Goal: Transaction & Acquisition: Obtain resource

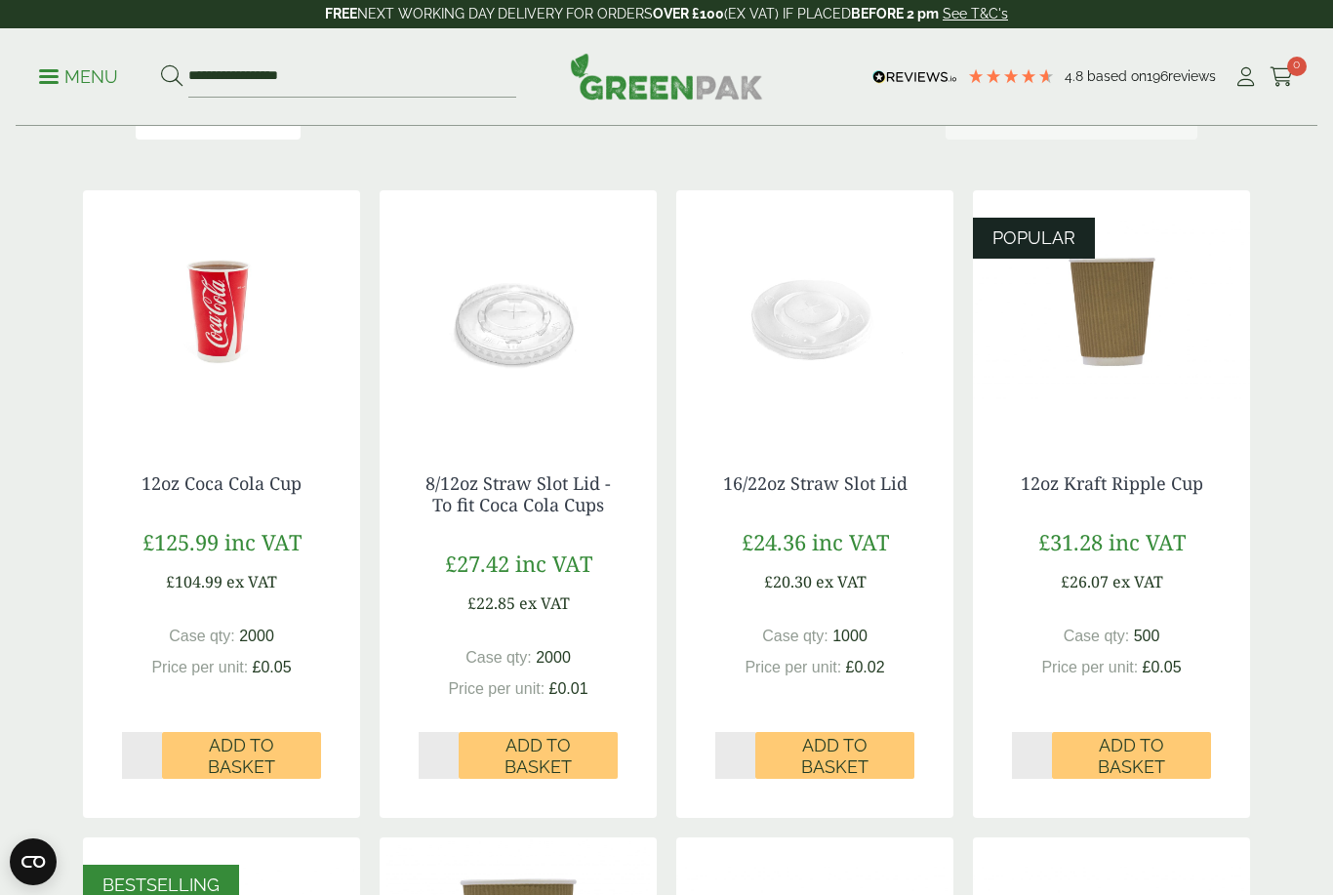
scroll to position [323, 0]
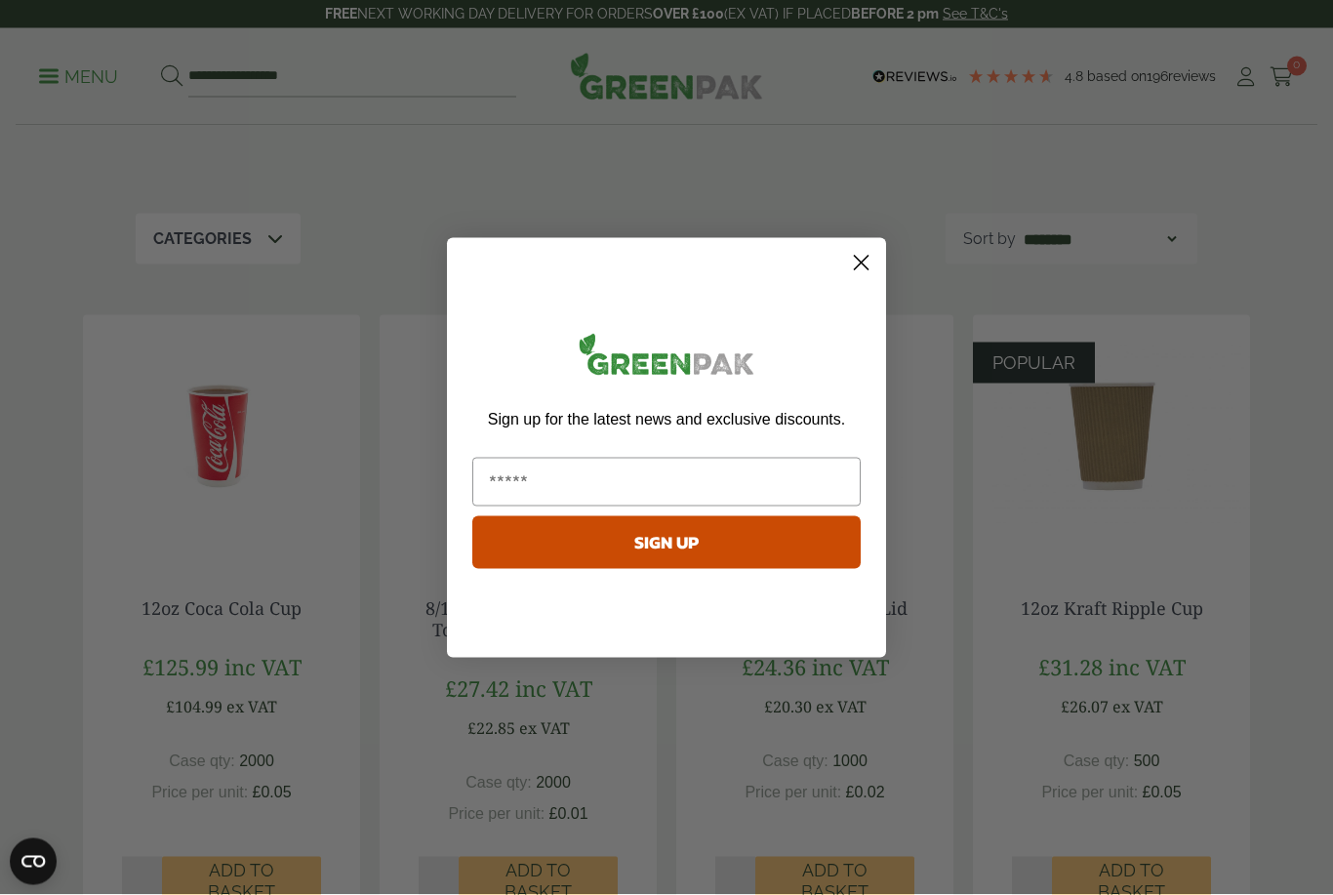
click at [865, 278] on circle "Close dialog" at bounding box center [861, 262] width 32 height 32
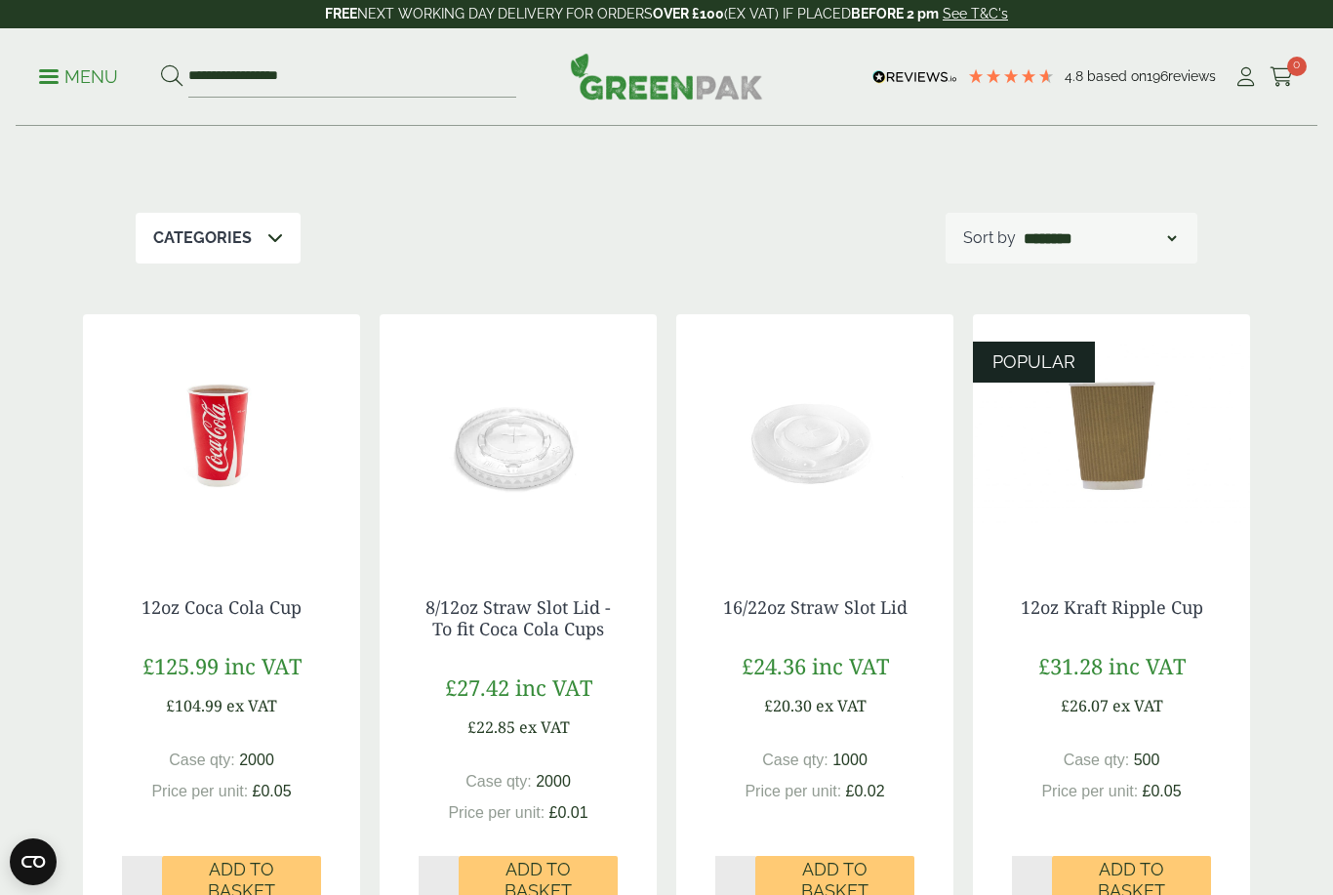
click at [1245, 79] on icon at bounding box center [1245, 77] width 24 height 20
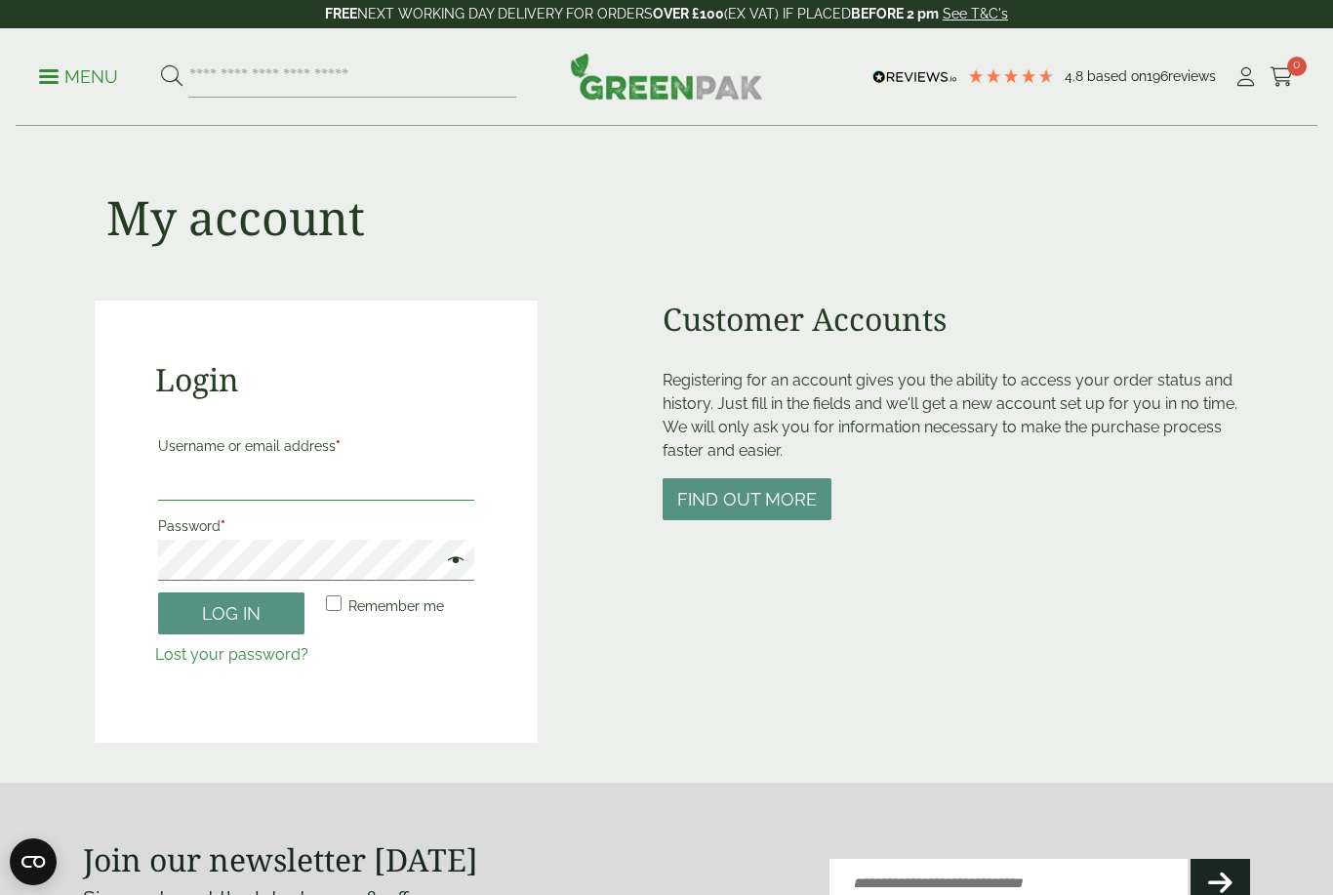
type input "**********"
click at [231, 612] on button "Log in" at bounding box center [231, 613] width 146 height 42
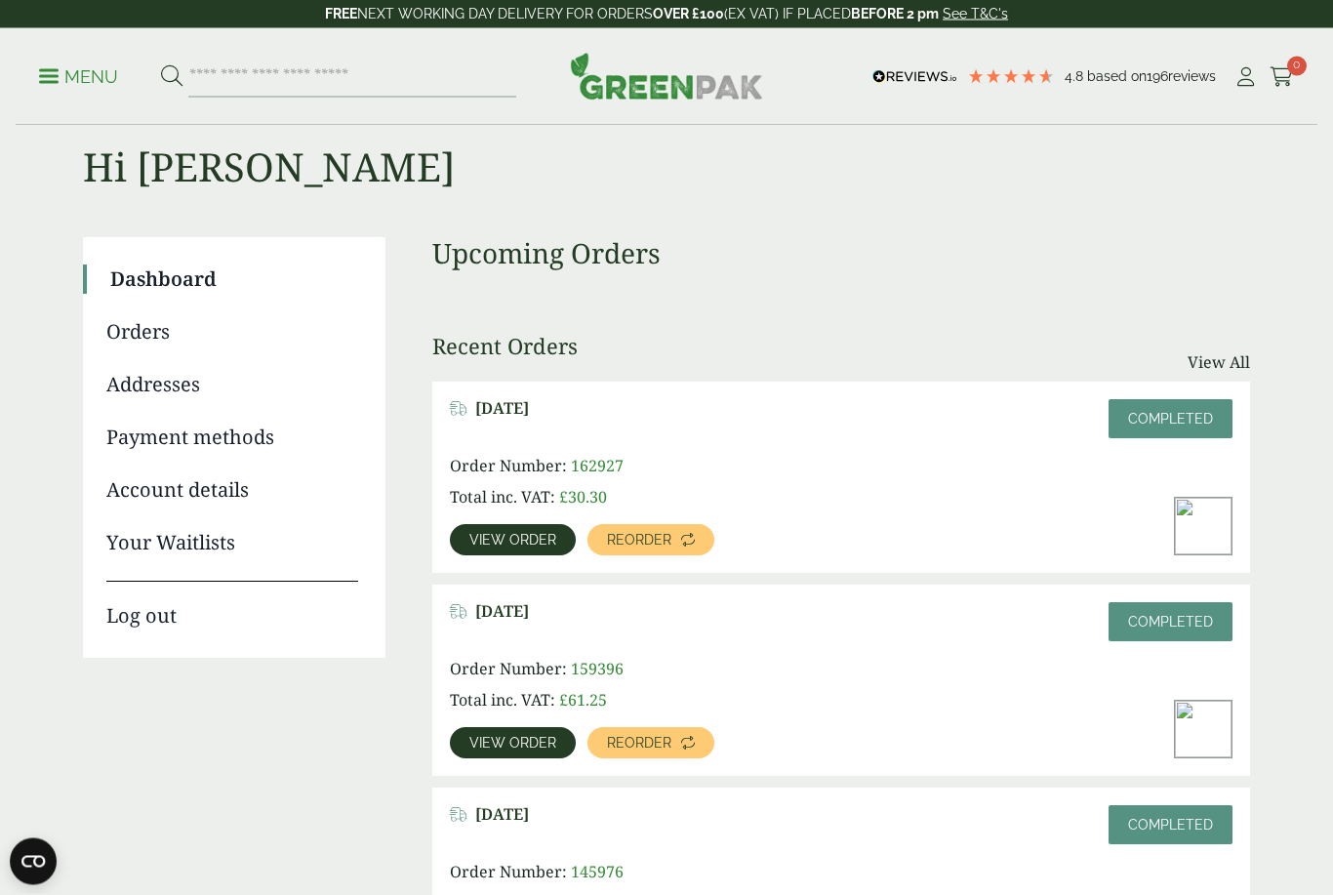
scroll to position [46, 0]
click at [528, 538] on span "View order" at bounding box center [512, 540] width 87 height 14
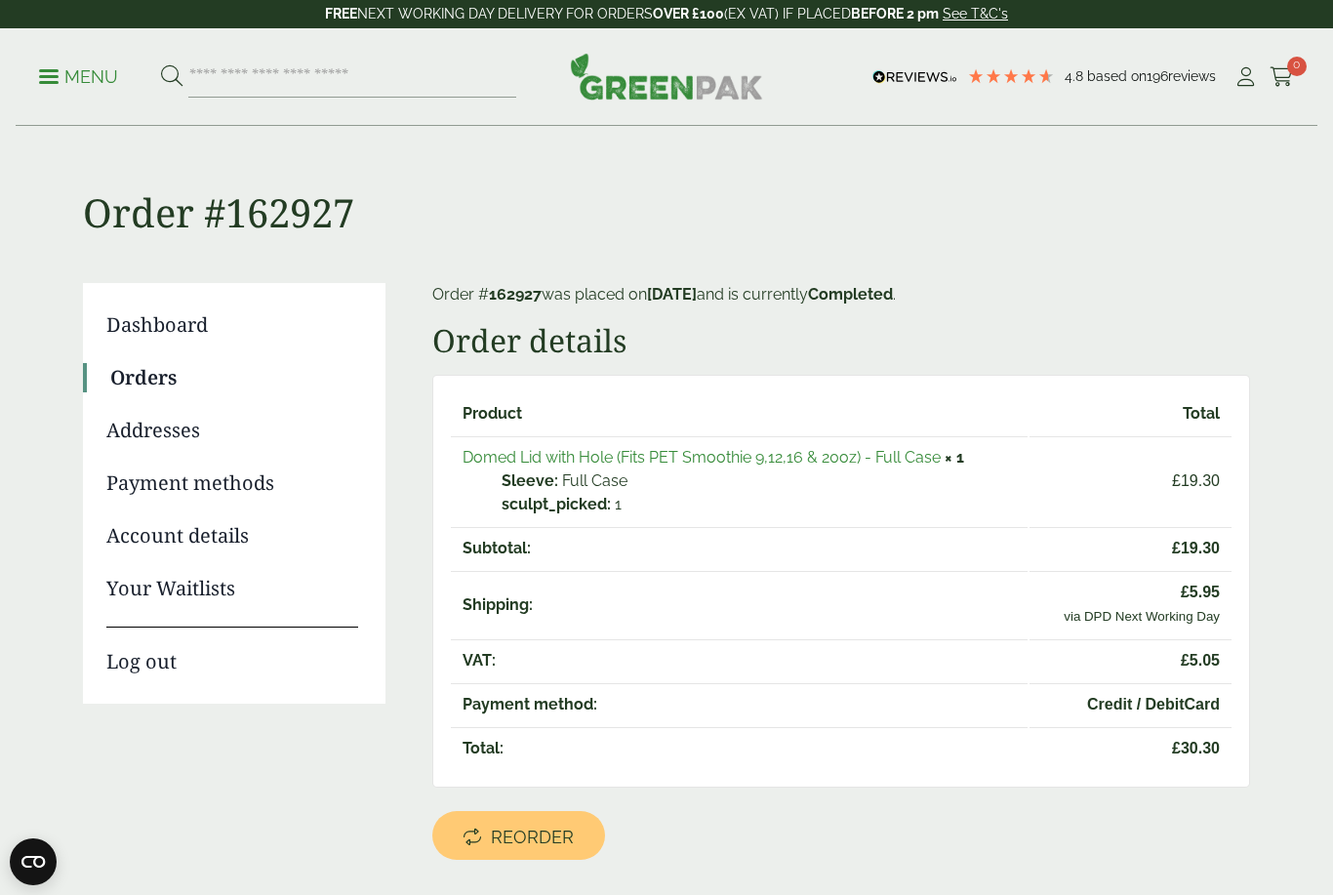
click at [52, 70] on link "Menu" at bounding box center [78, 75] width 79 height 20
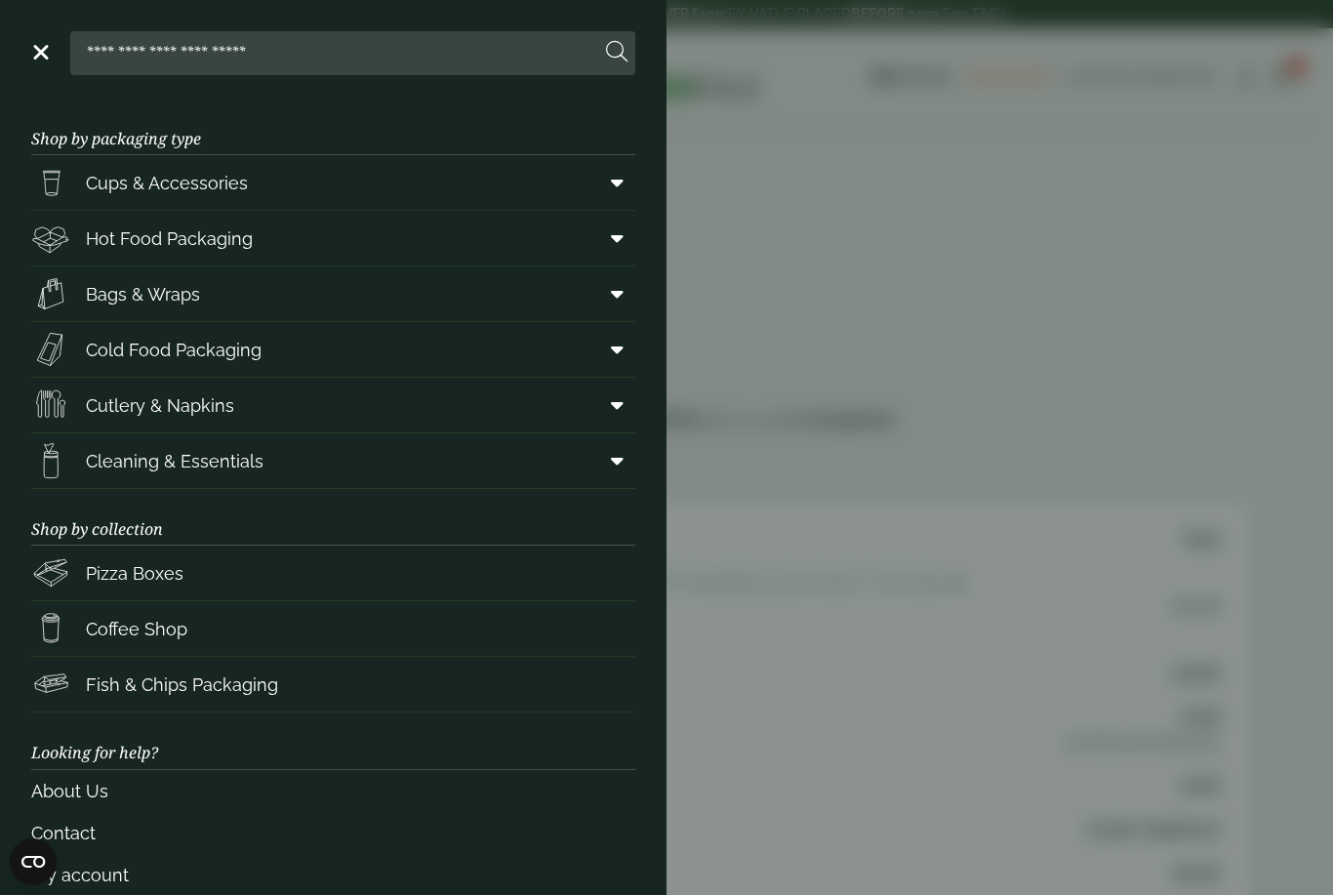
click at [101, 184] on span "Cups & Accessories" at bounding box center [167, 183] width 162 height 26
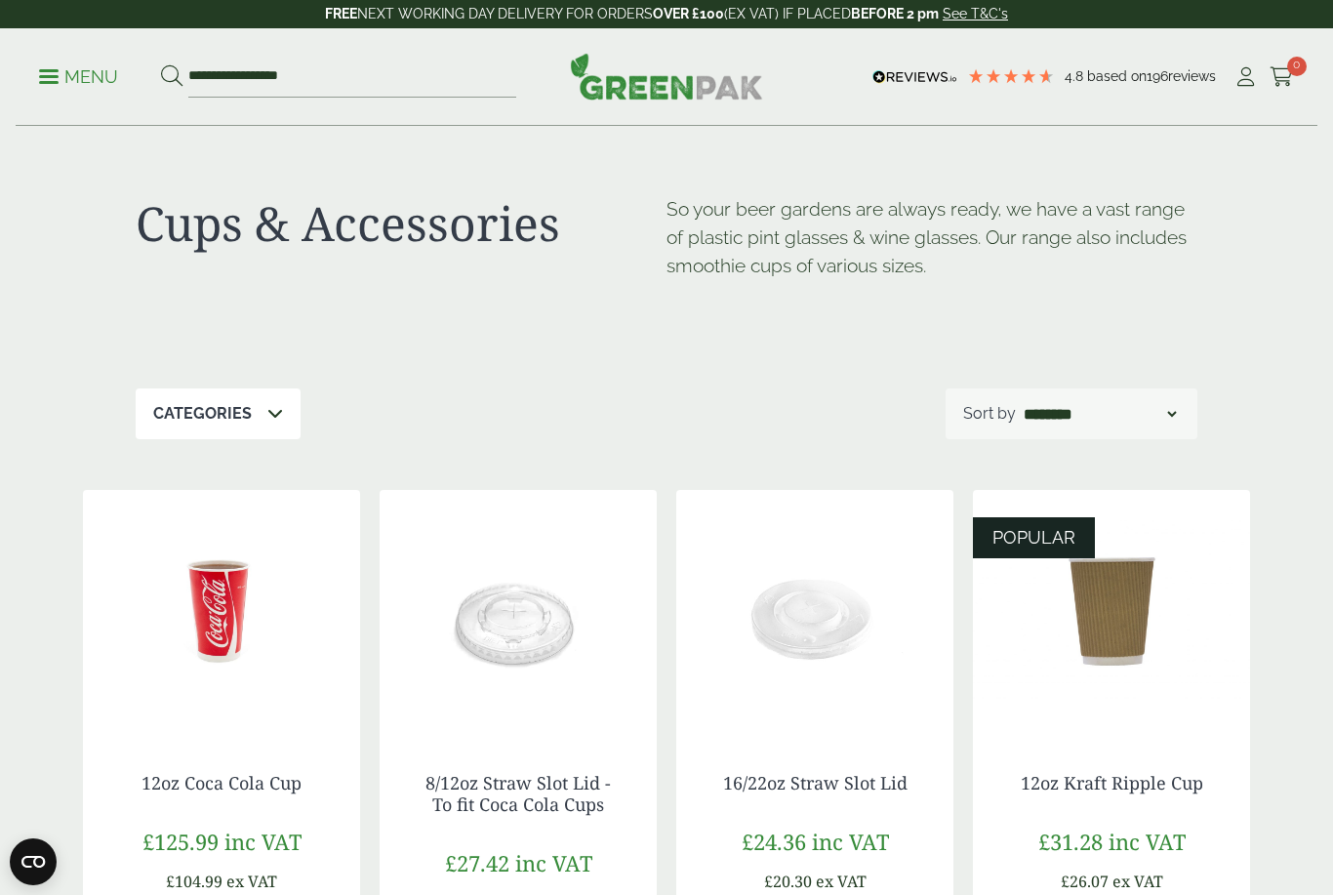
click at [1245, 78] on icon at bounding box center [1245, 77] width 24 height 20
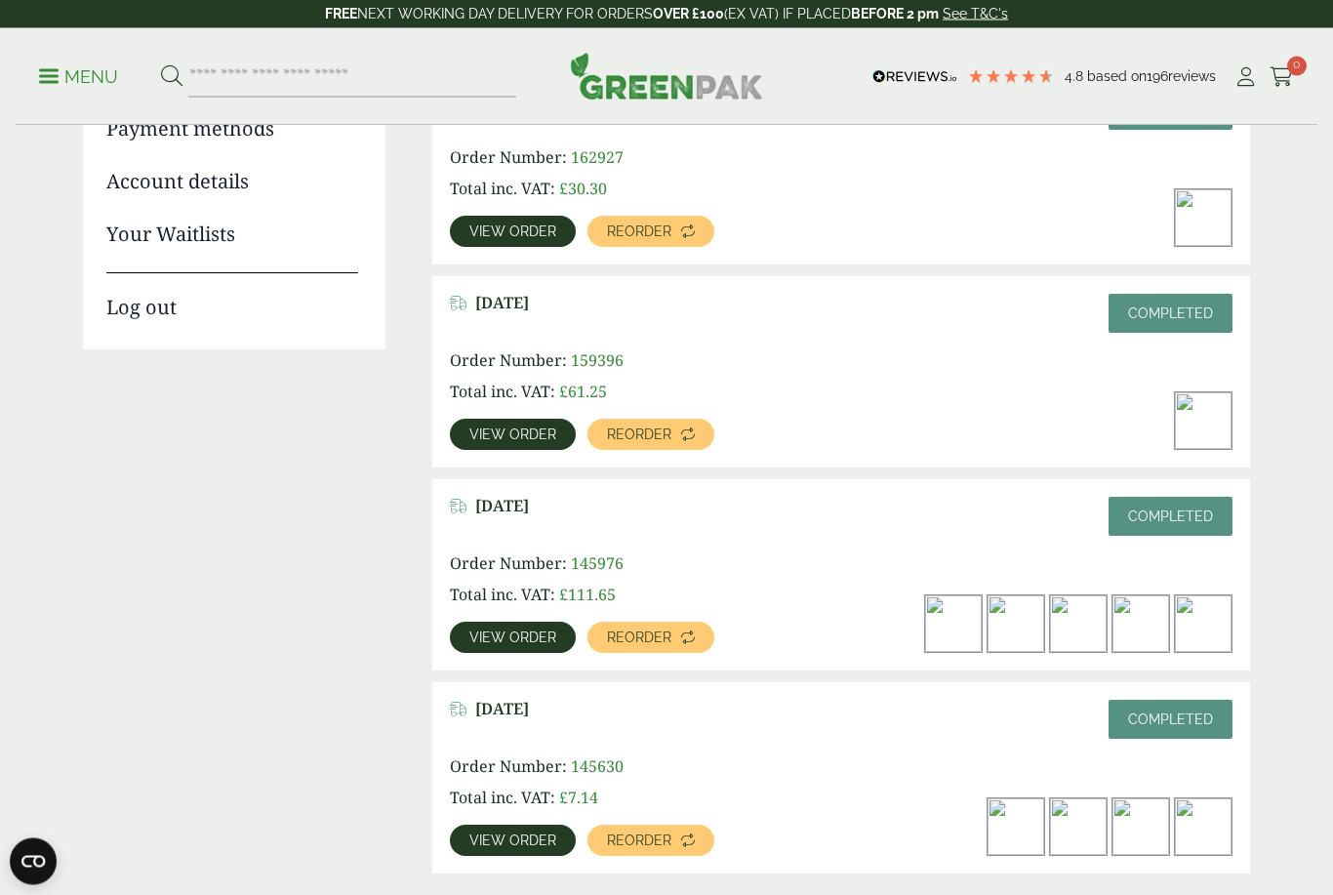
scroll to position [354, 0]
click at [488, 840] on span "View order" at bounding box center [512, 840] width 87 height 14
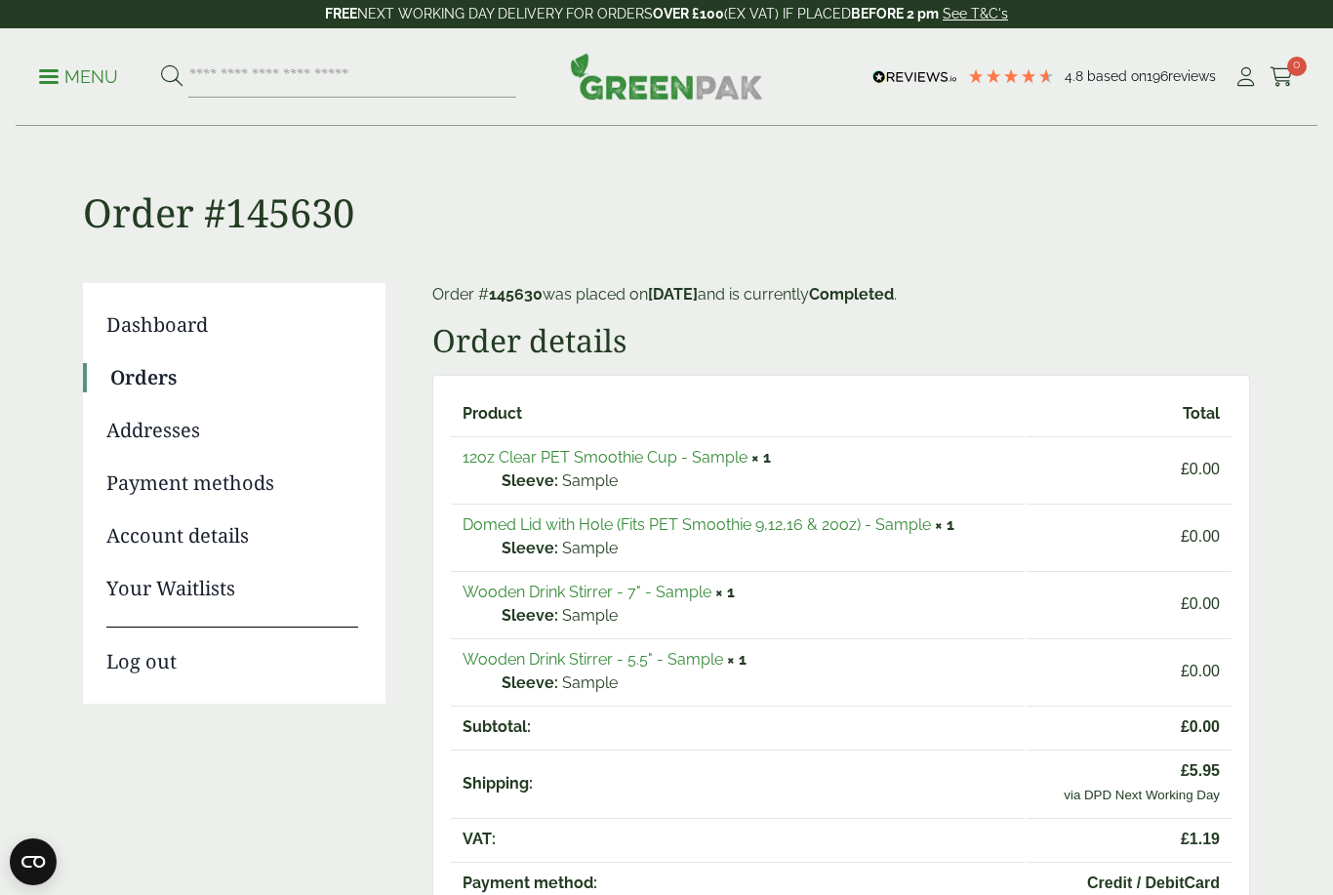
click at [59, 77] on p "Menu" at bounding box center [78, 76] width 79 height 23
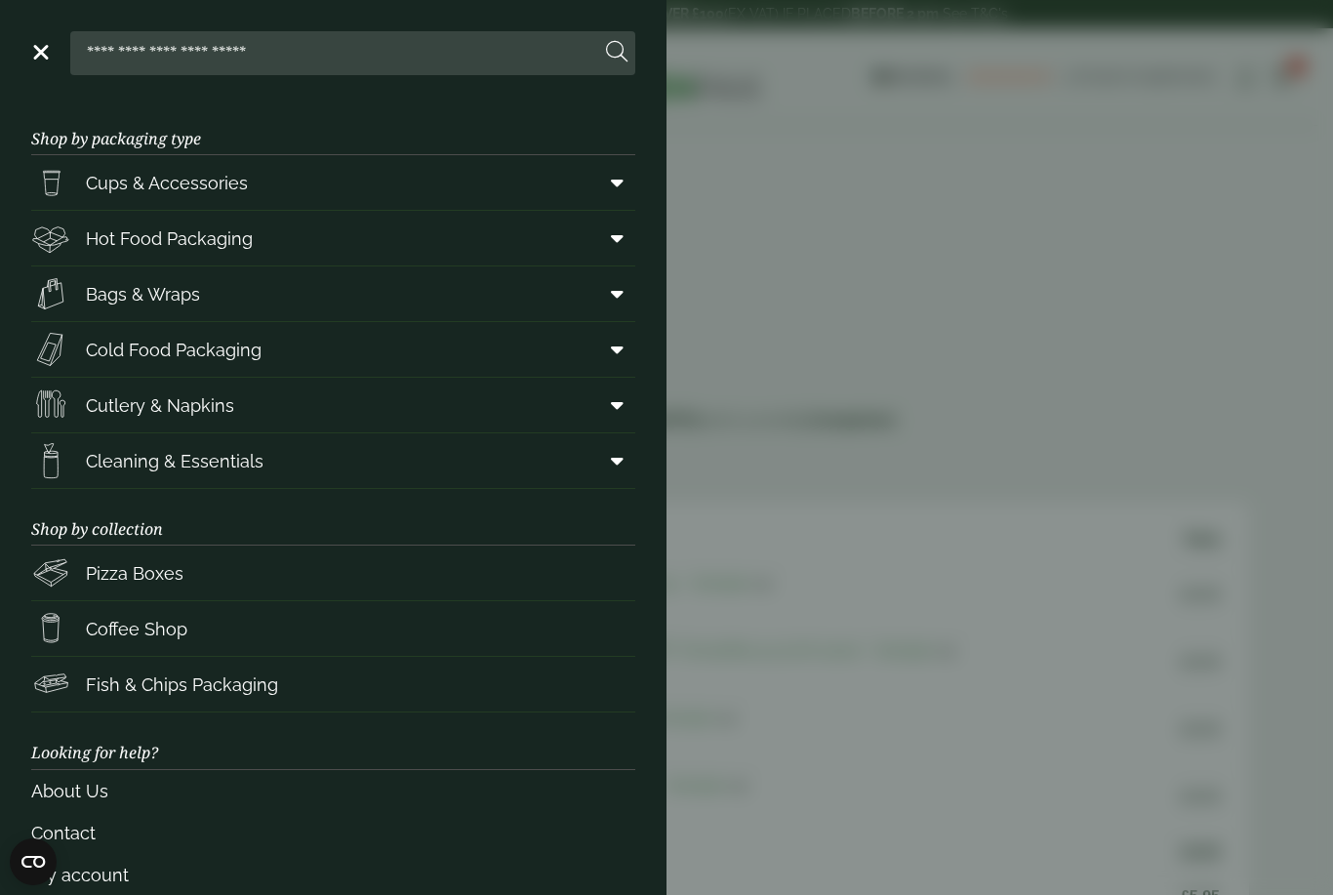
click at [100, 183] on span "Cups & Accessories" at bounding box center [167, 183] width 162 height 26
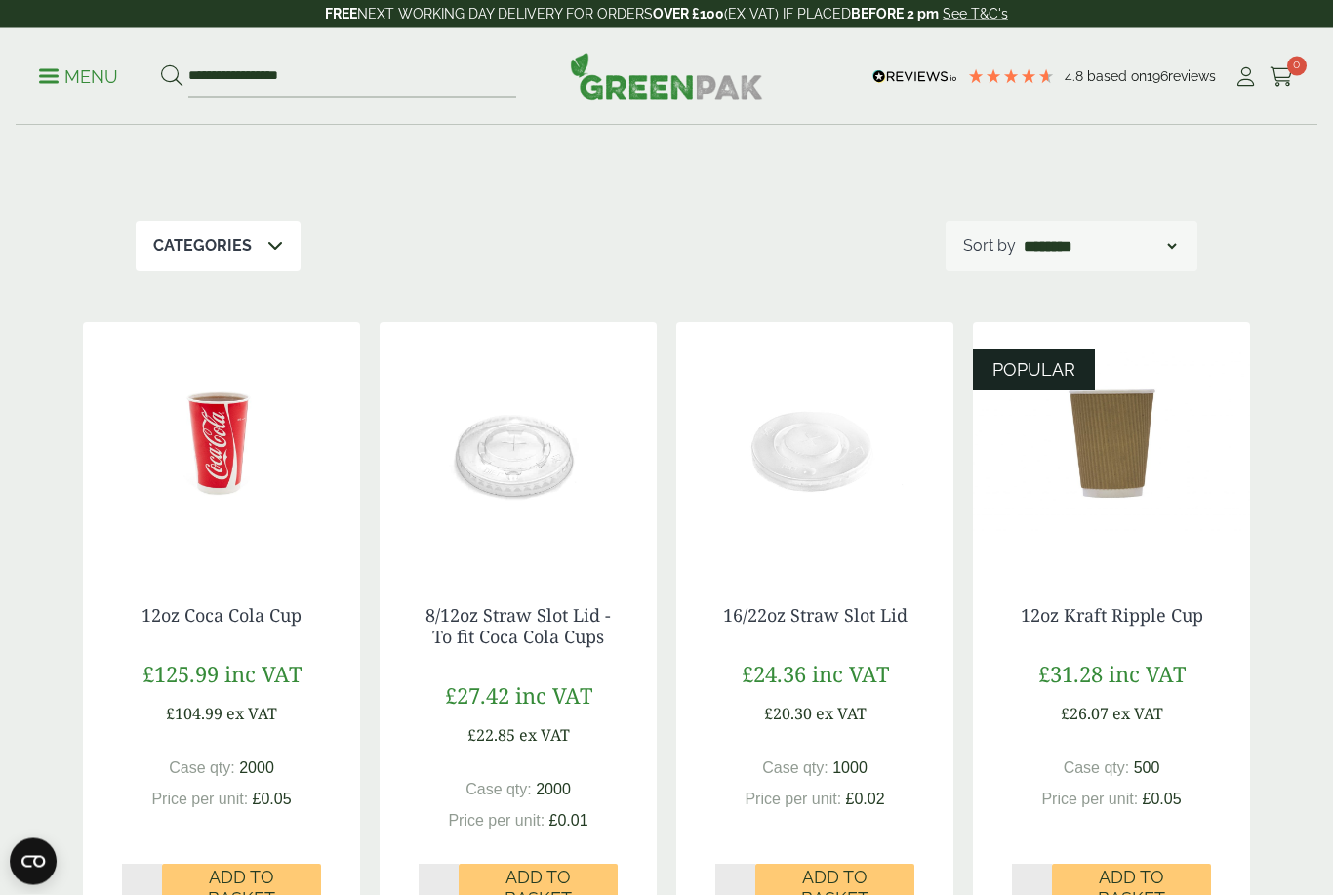
scroll to position [150, 0]
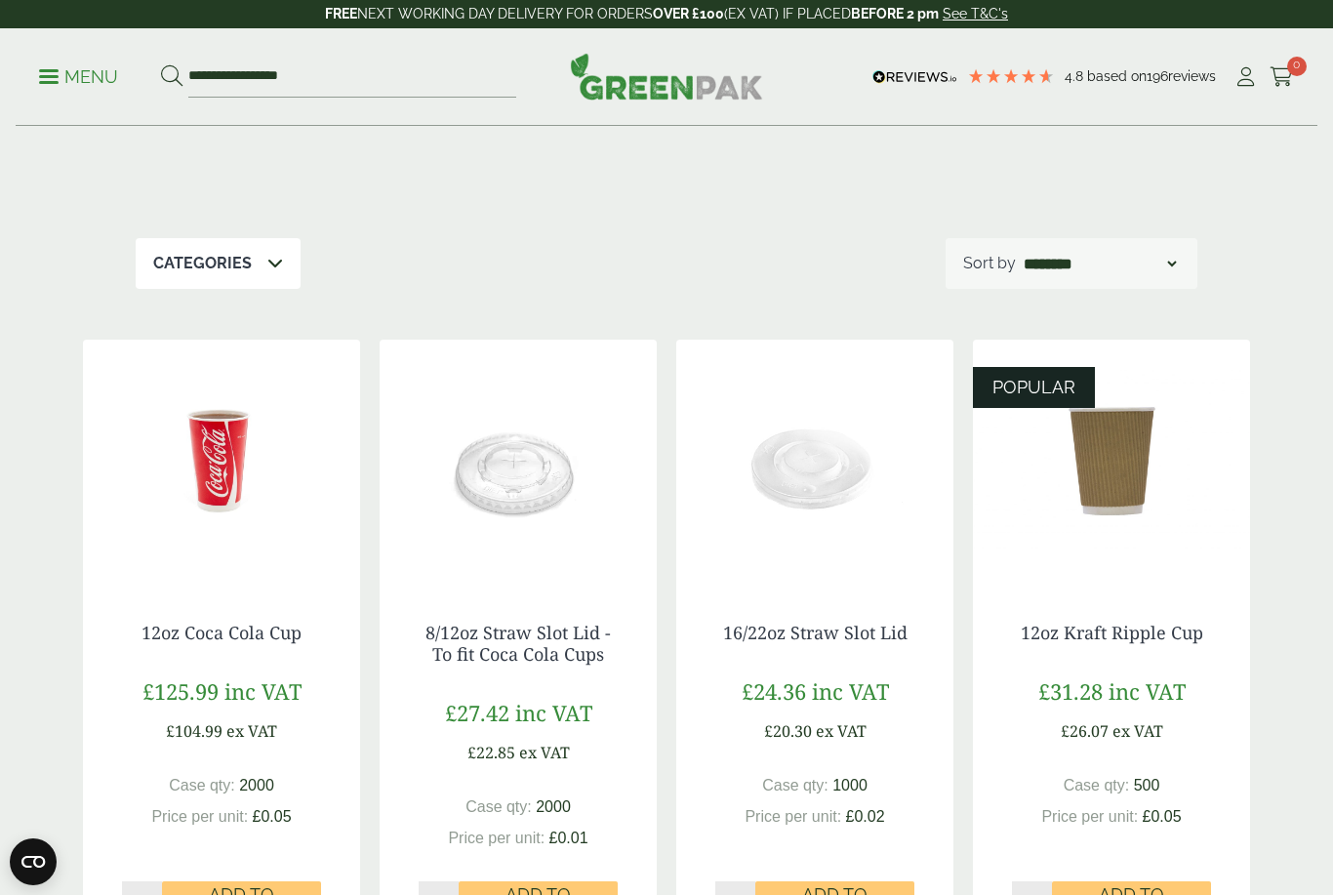
click at [488, 489] on img at bounding box center [518, 462] width 277 height 244
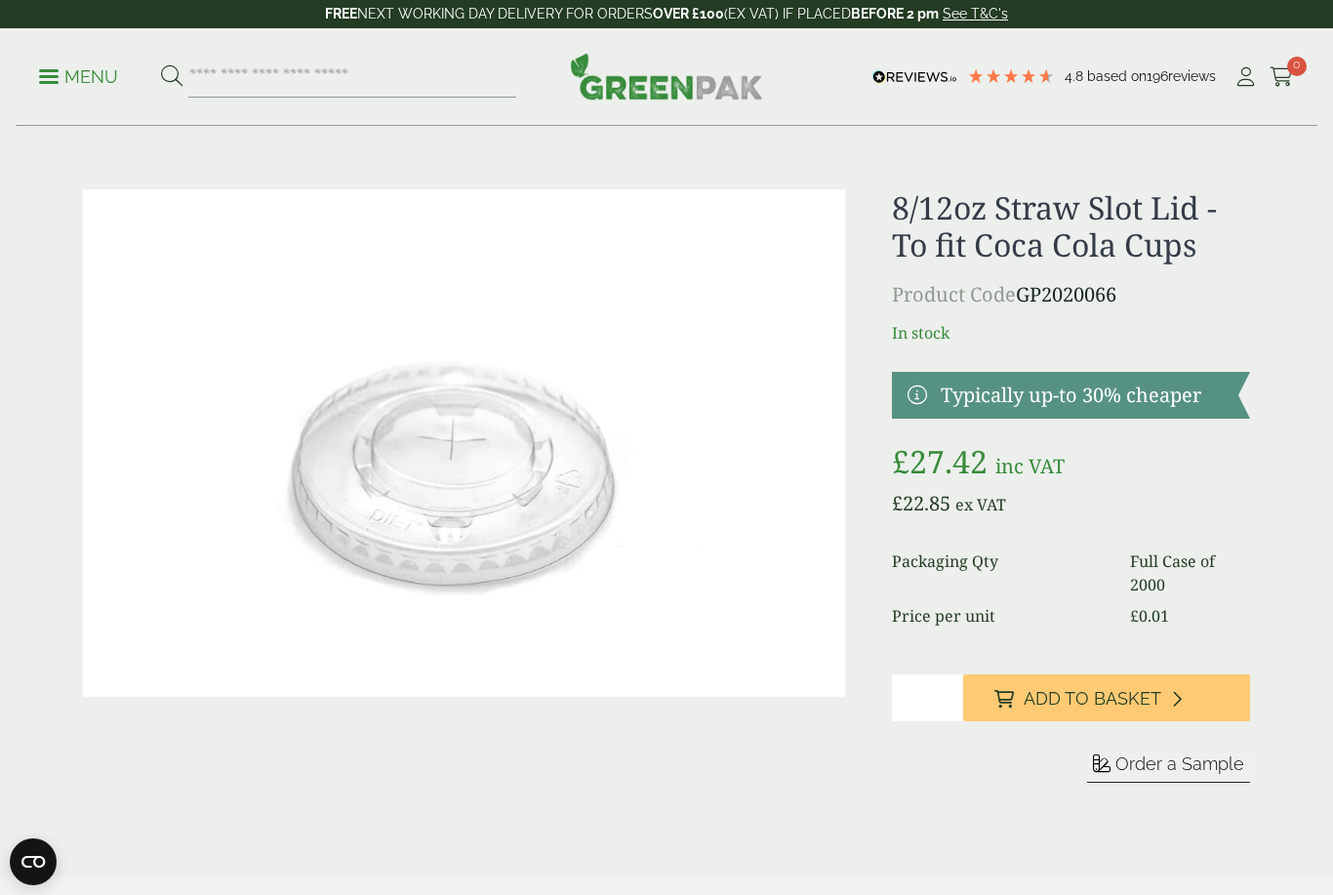
click at [1161, 765] on span "Order a Sample" at bounding box center [1179, 763] width 129 height 20
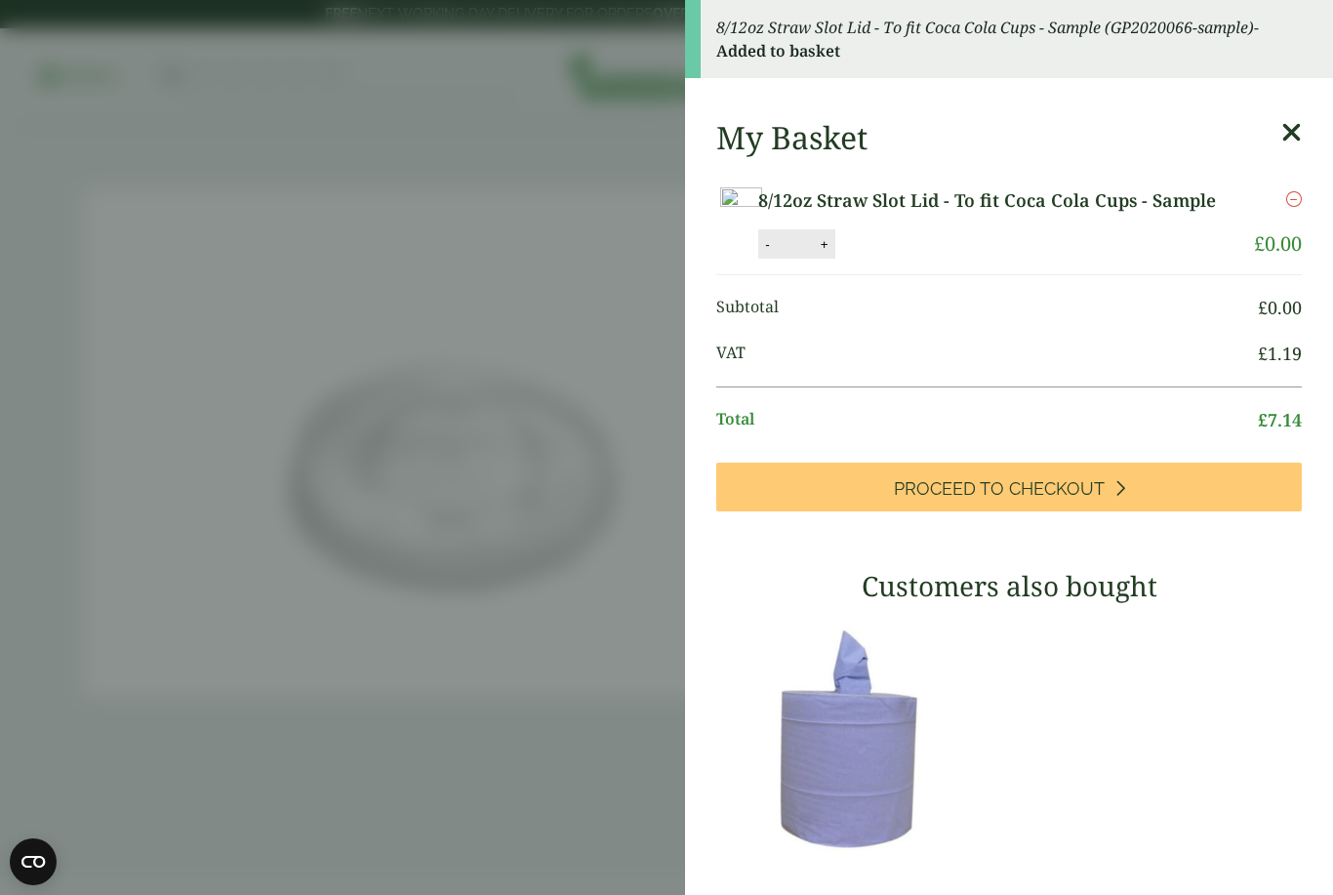
click at [1292, 131] on icon at bounding box center [1291, 132] width 20 height 27
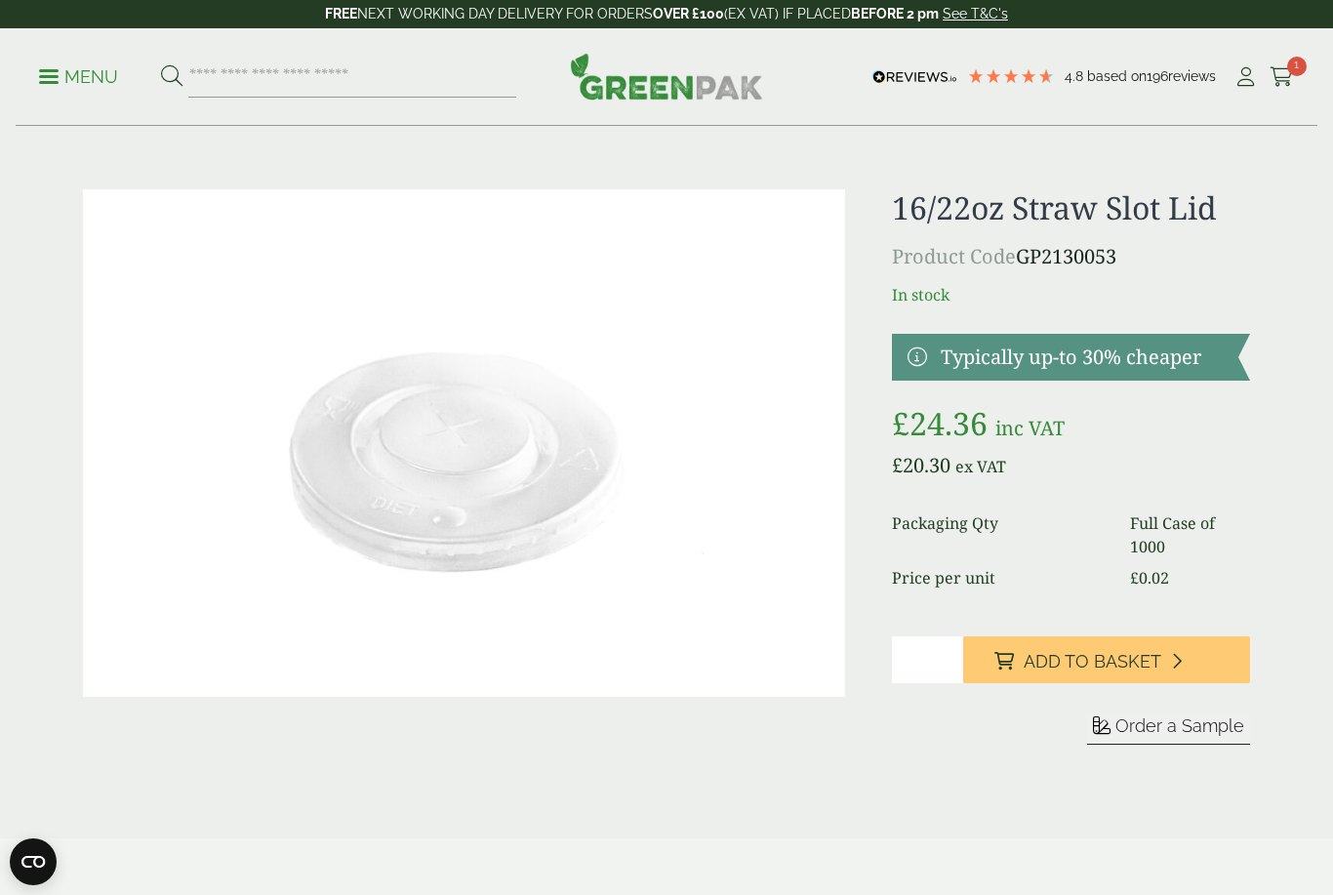
click at [1183, 734] on span "Order a Sample" at bounding box center [1179, 725] width 129 height 20
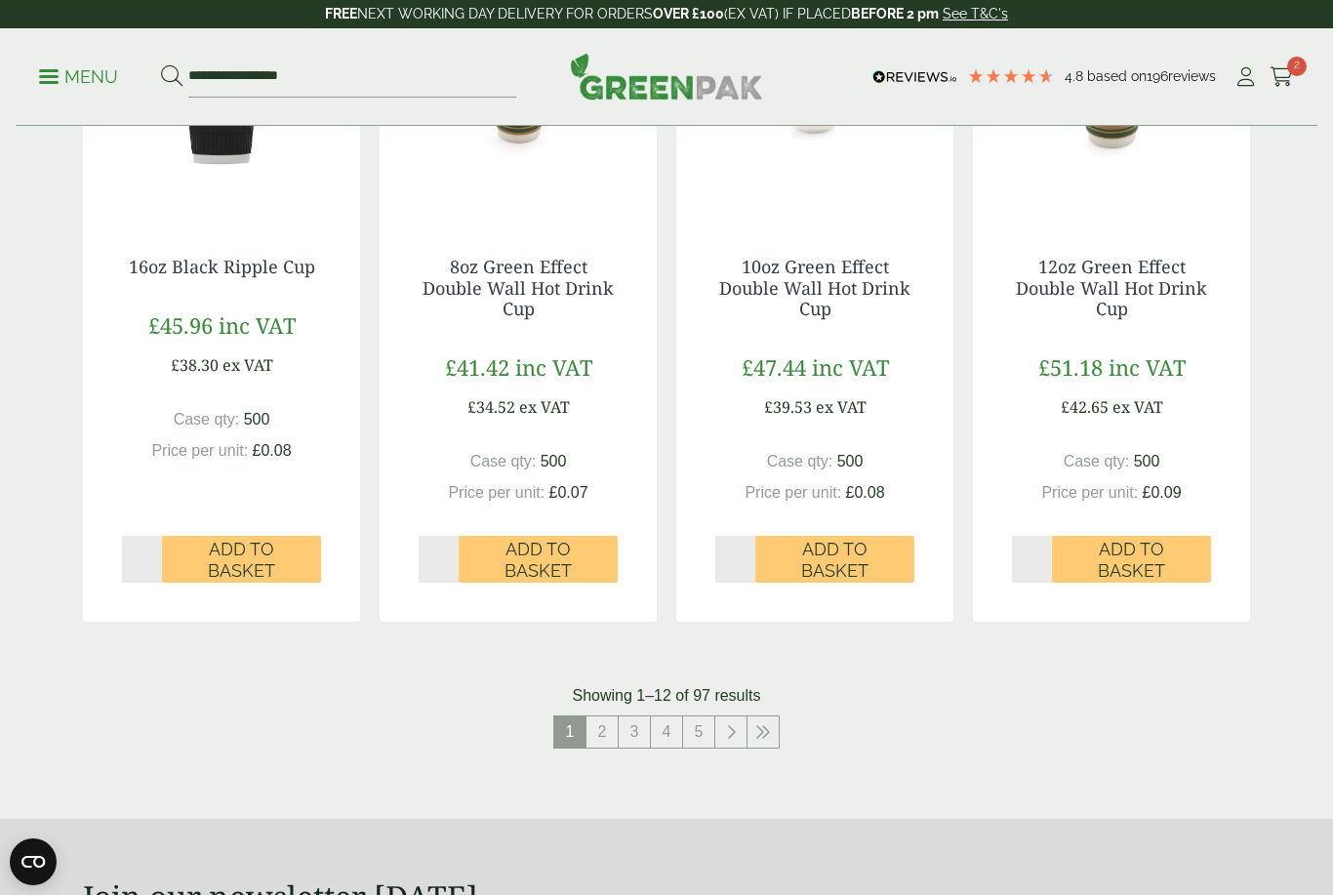
scroll to position [1786, 0]
click at [607, 722] on link "2" at bounding box center [601, 732] width 31 height 31
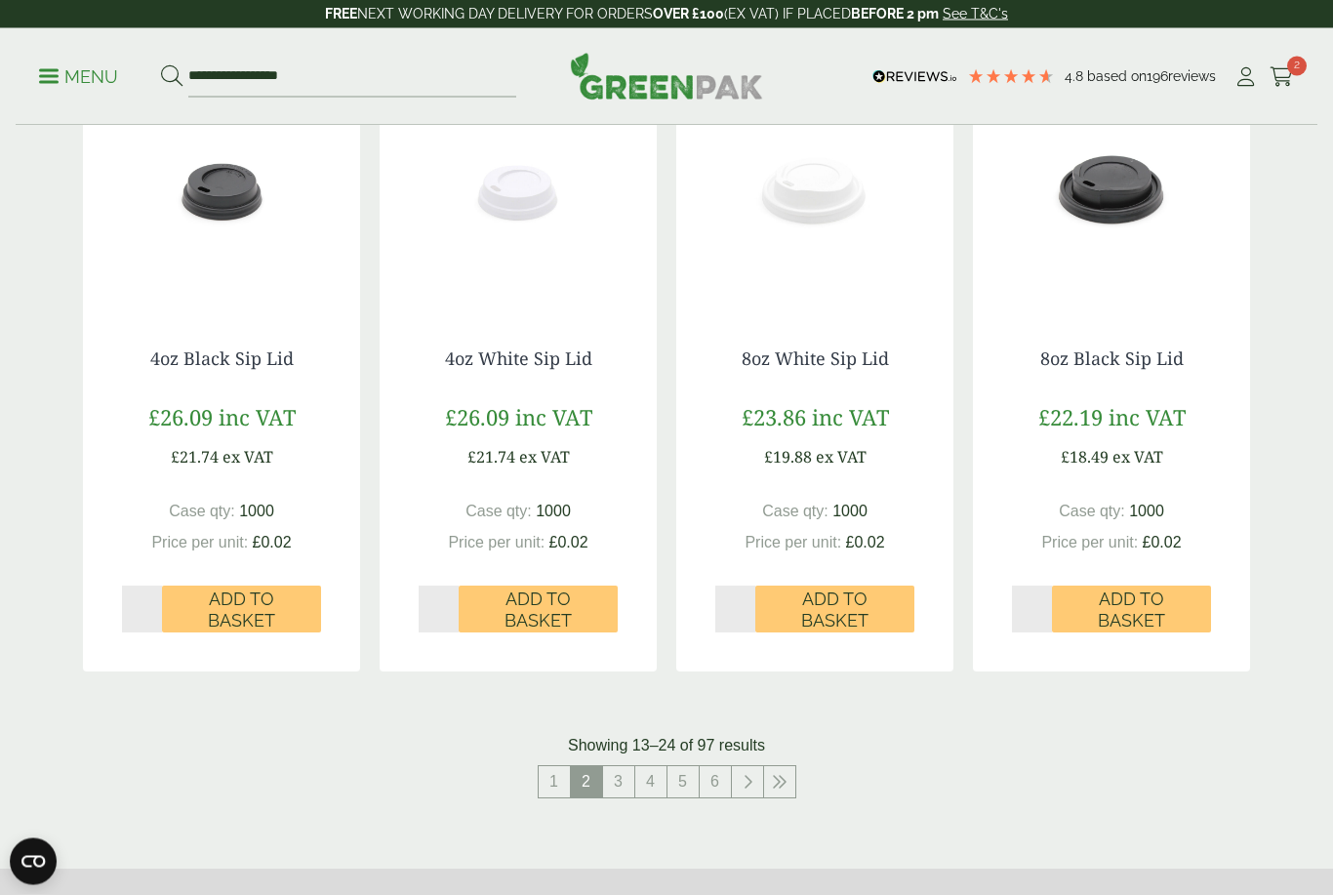
scroll to position [1941, 0]
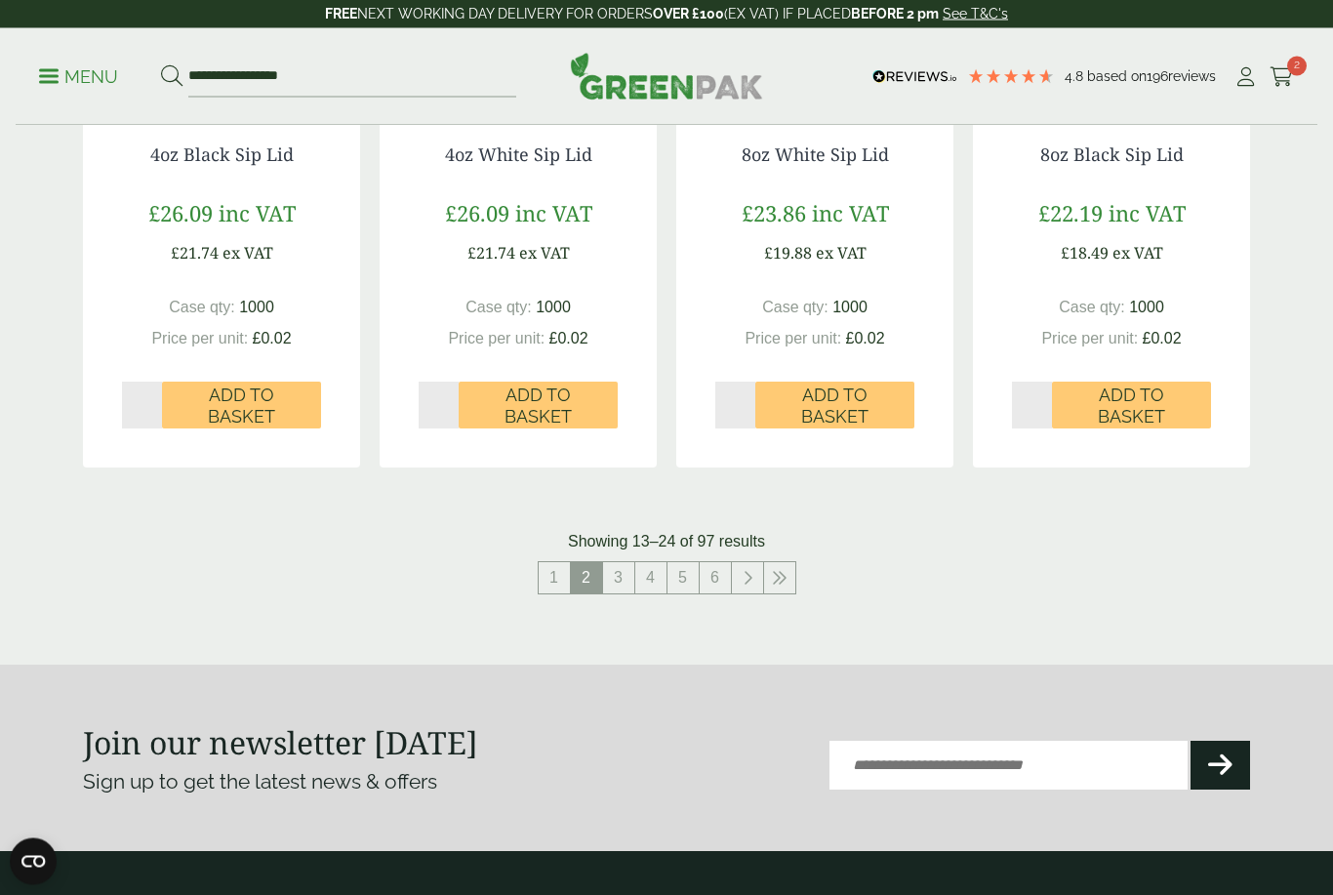
click at [581, 570] on span "2" at bounding box center [586, 578] width 31 height 31
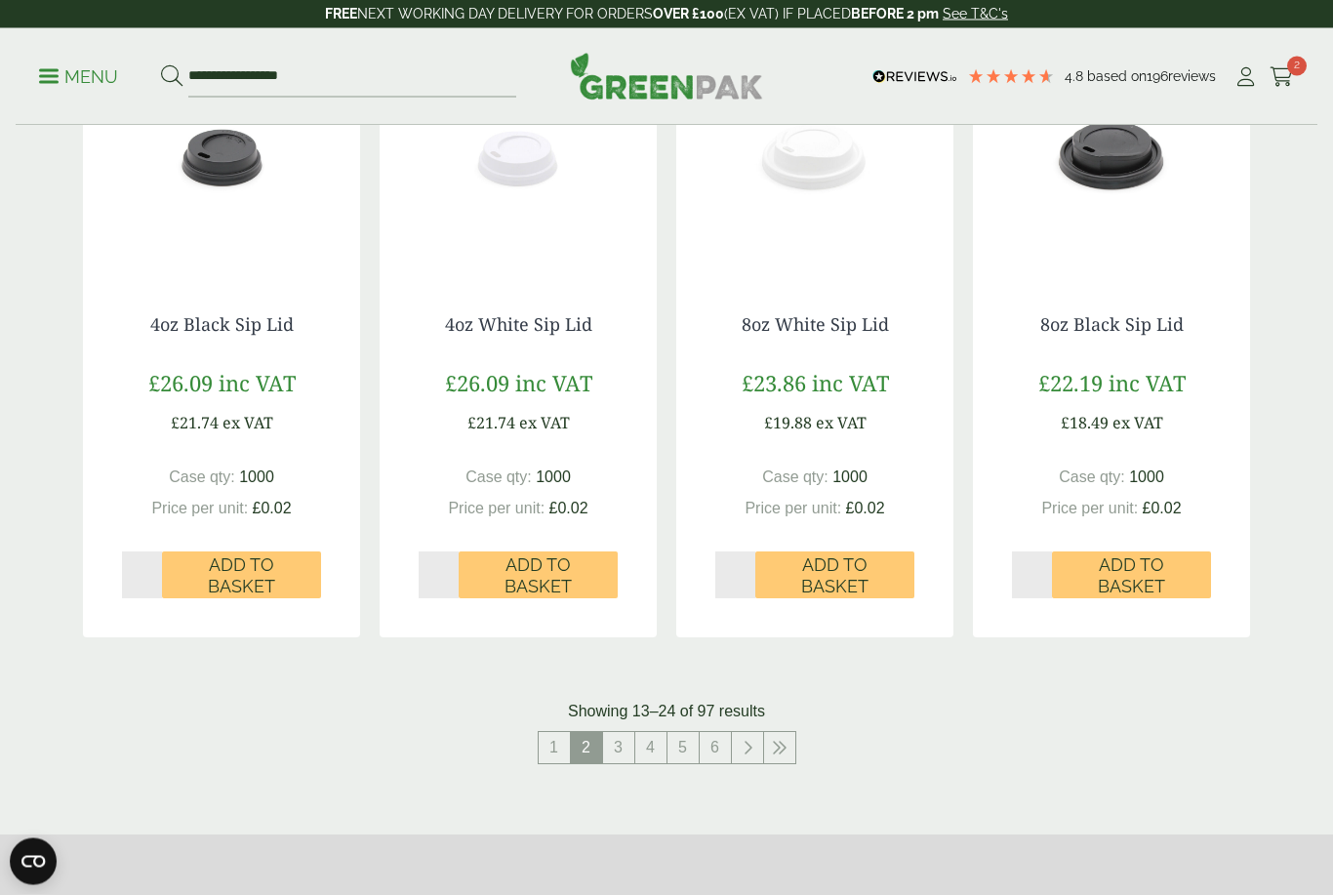
scroll to position [1772, 0]
click at [785, 740] on icon at bounding box center [780, 748] width 16 height 16
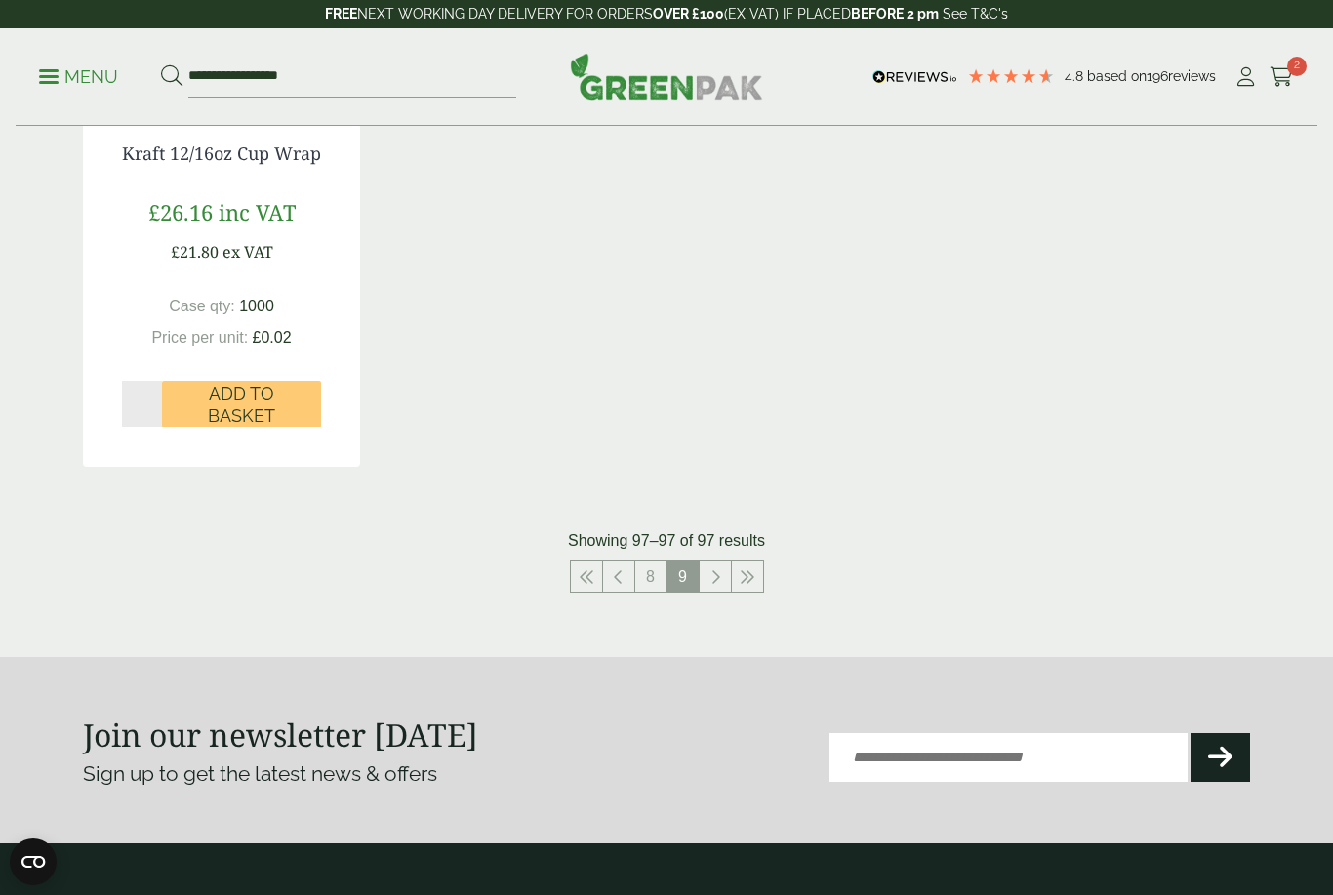
scroll to position [628, 0]
click at [624, 593] on link at bounding box center [618, 577] width 31 height 31
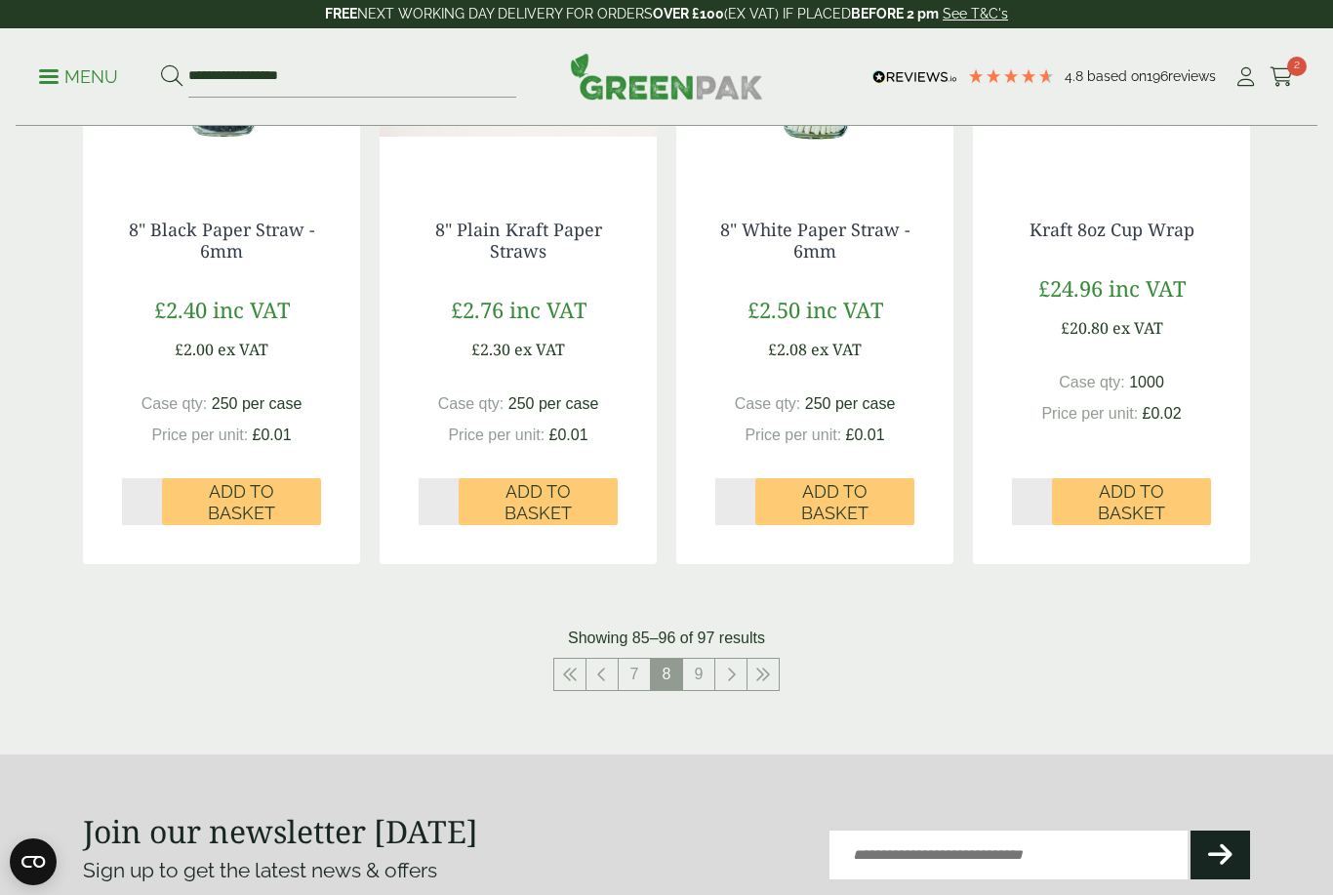
scroll to position [1872, 0]
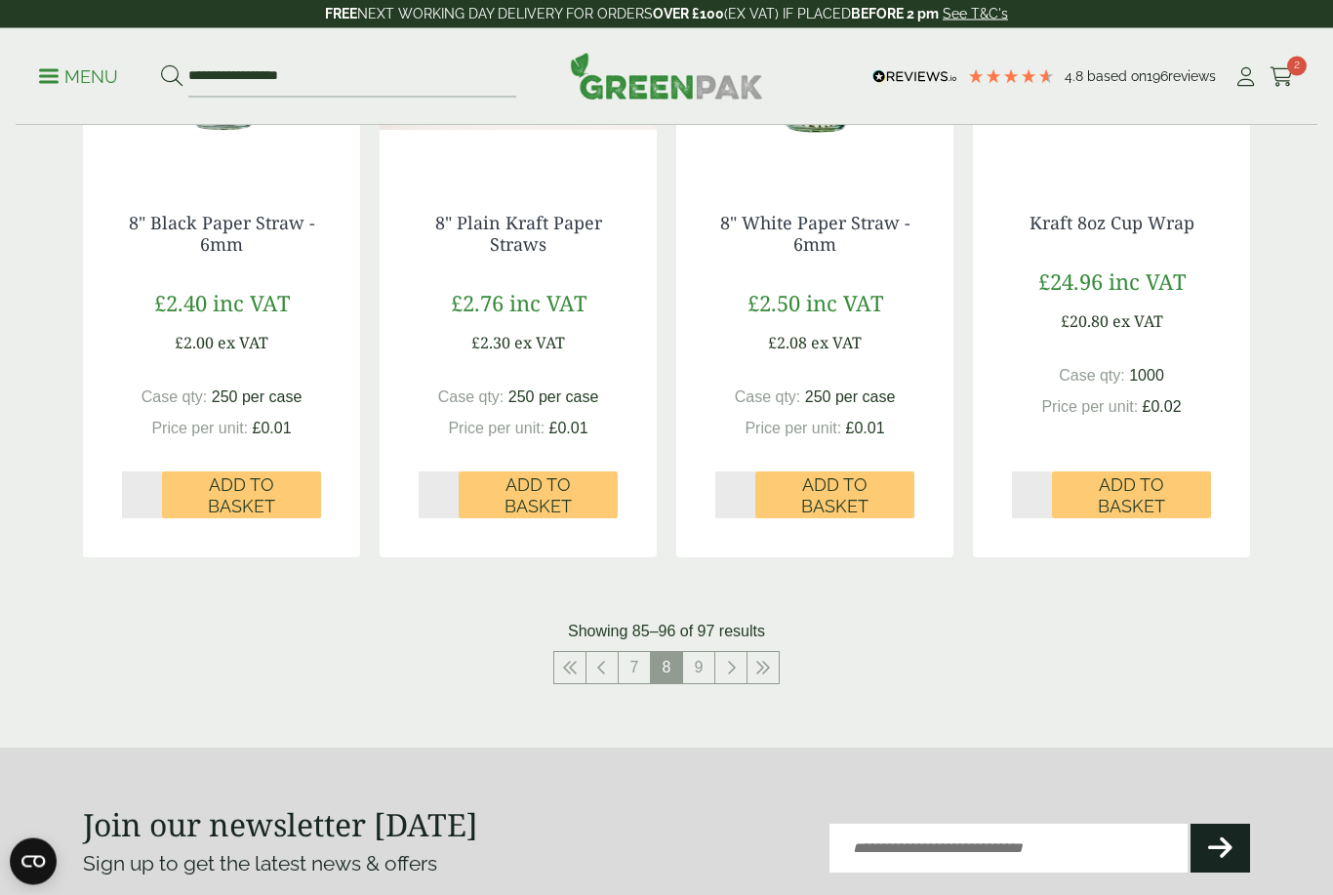
click at [602, 661] on icon at bounding box center [602, 669] width 10 height 16
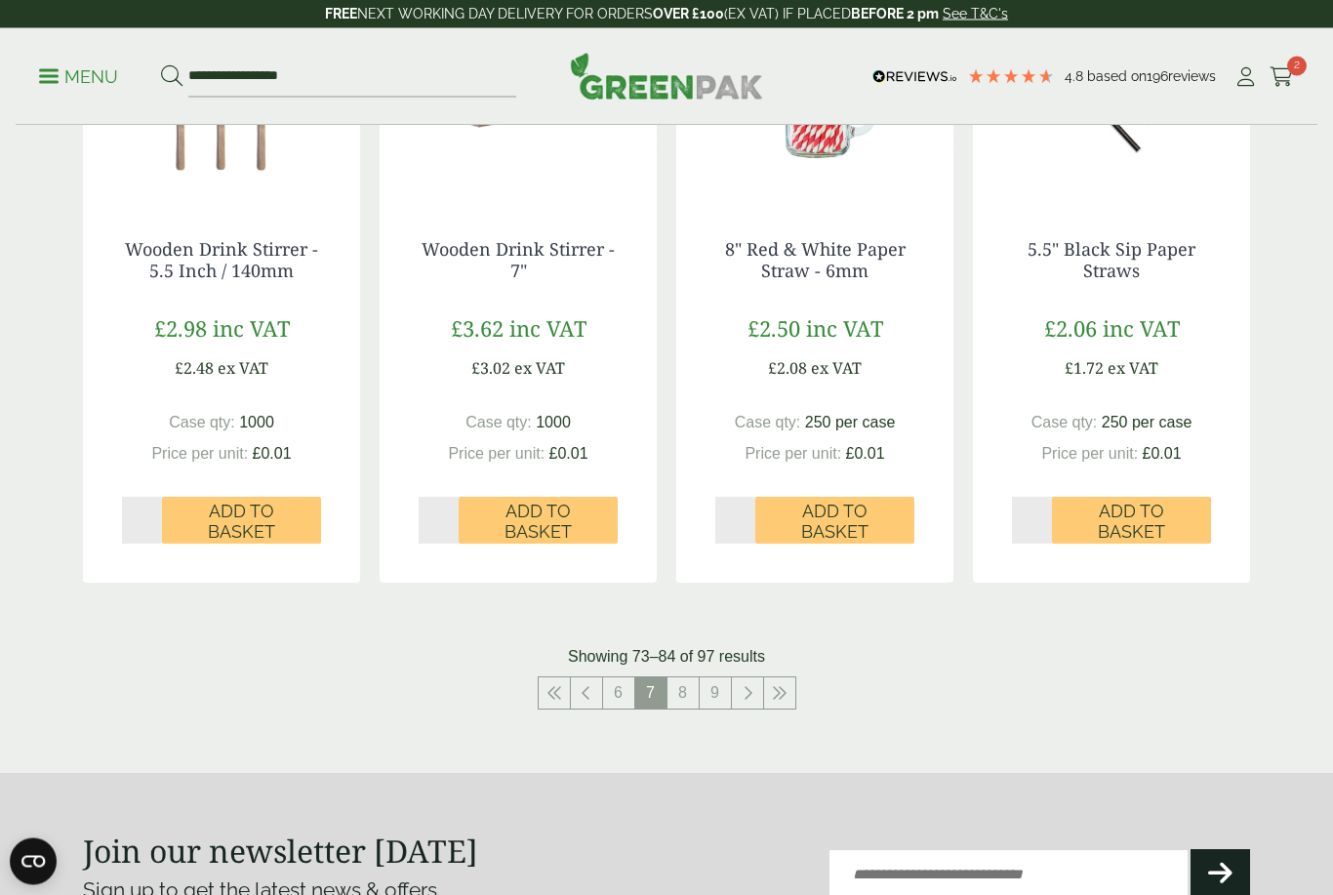
scroll to position [2062, 0]
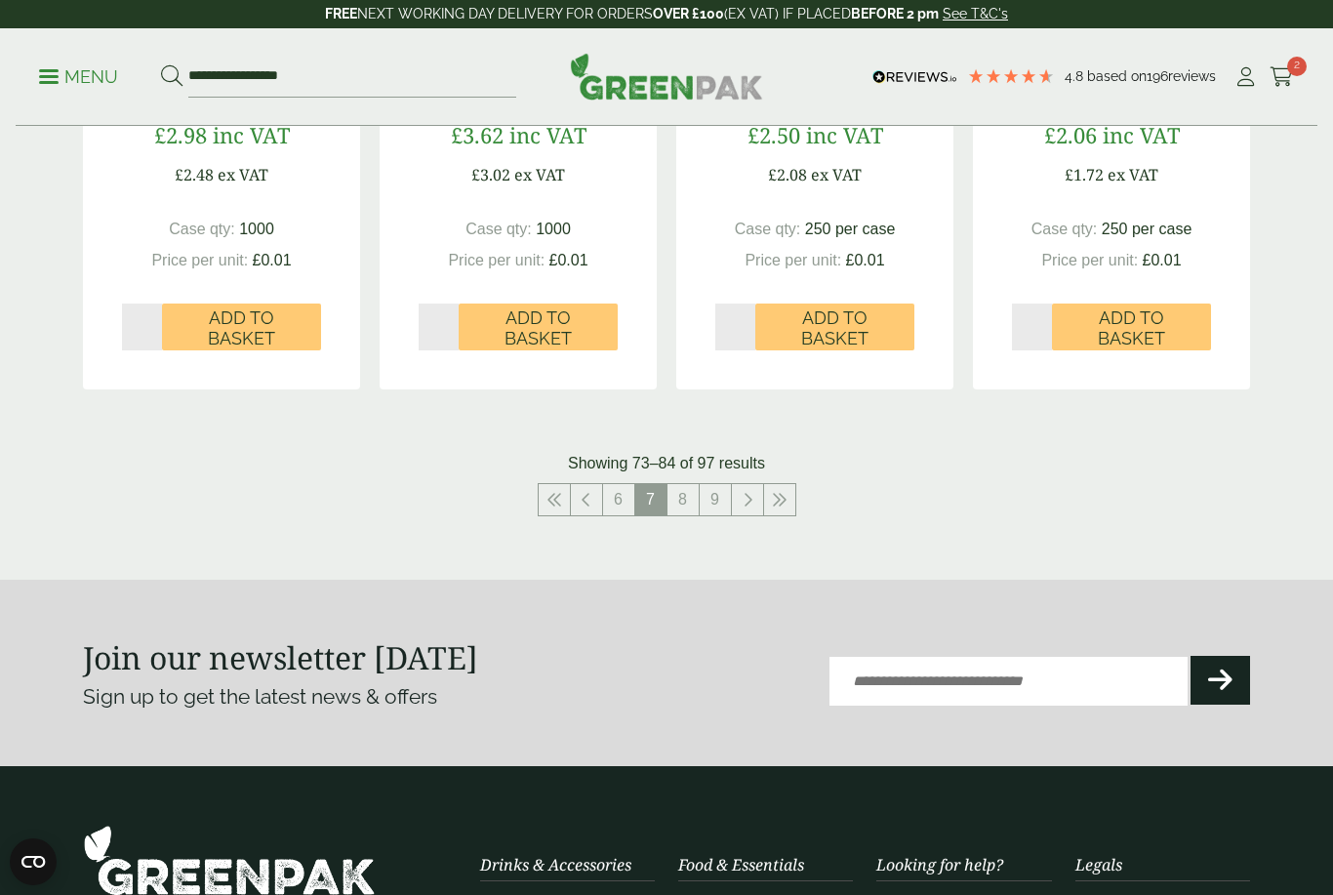
click at [591, 491] on link at bounding box center [586, 499] width 31 height 31
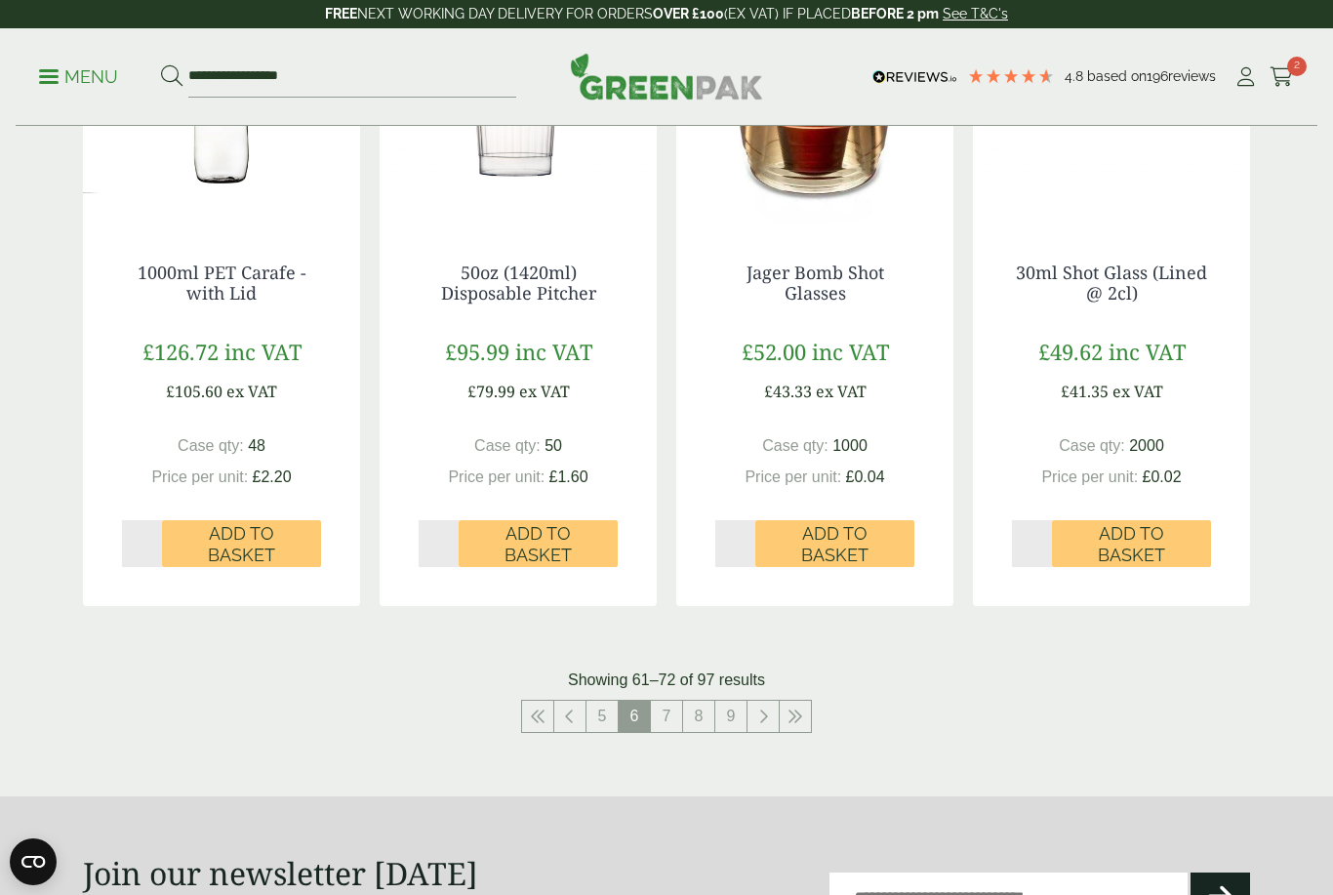
scroll to position [1870, 0]
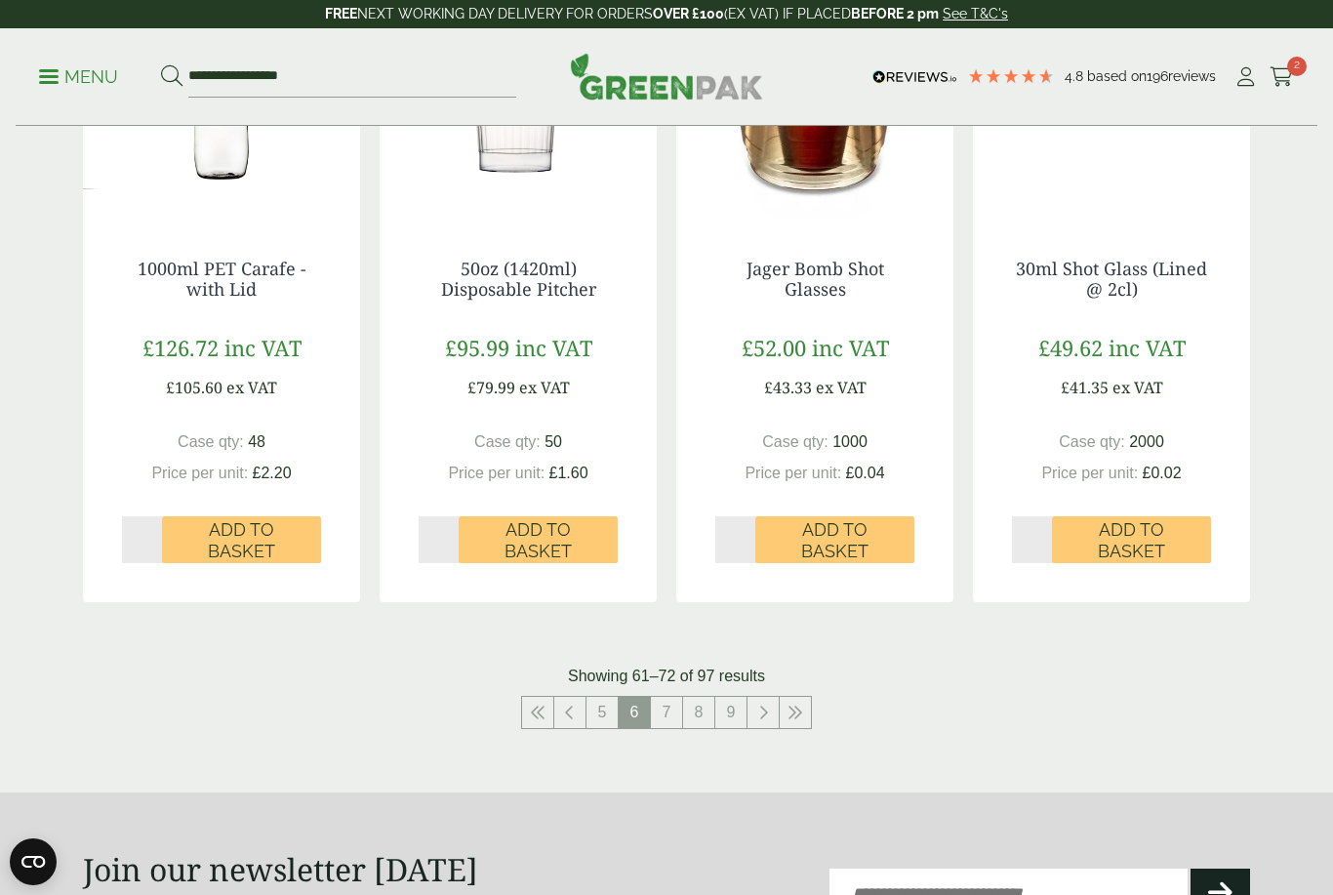
click at [576, 697] on link at bounding box center [569, 712] width 31 height 31
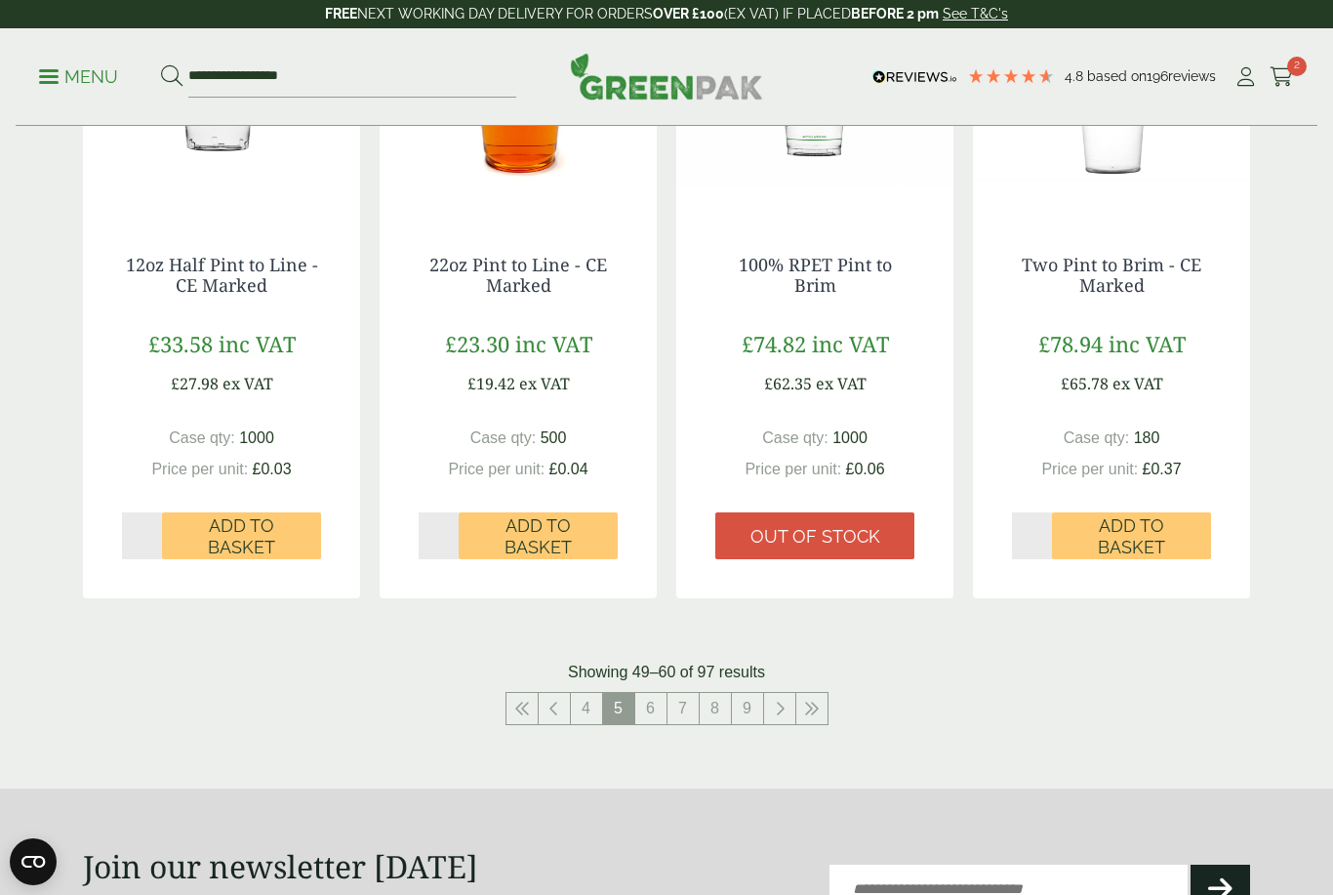
scroll to position [1920, 0]
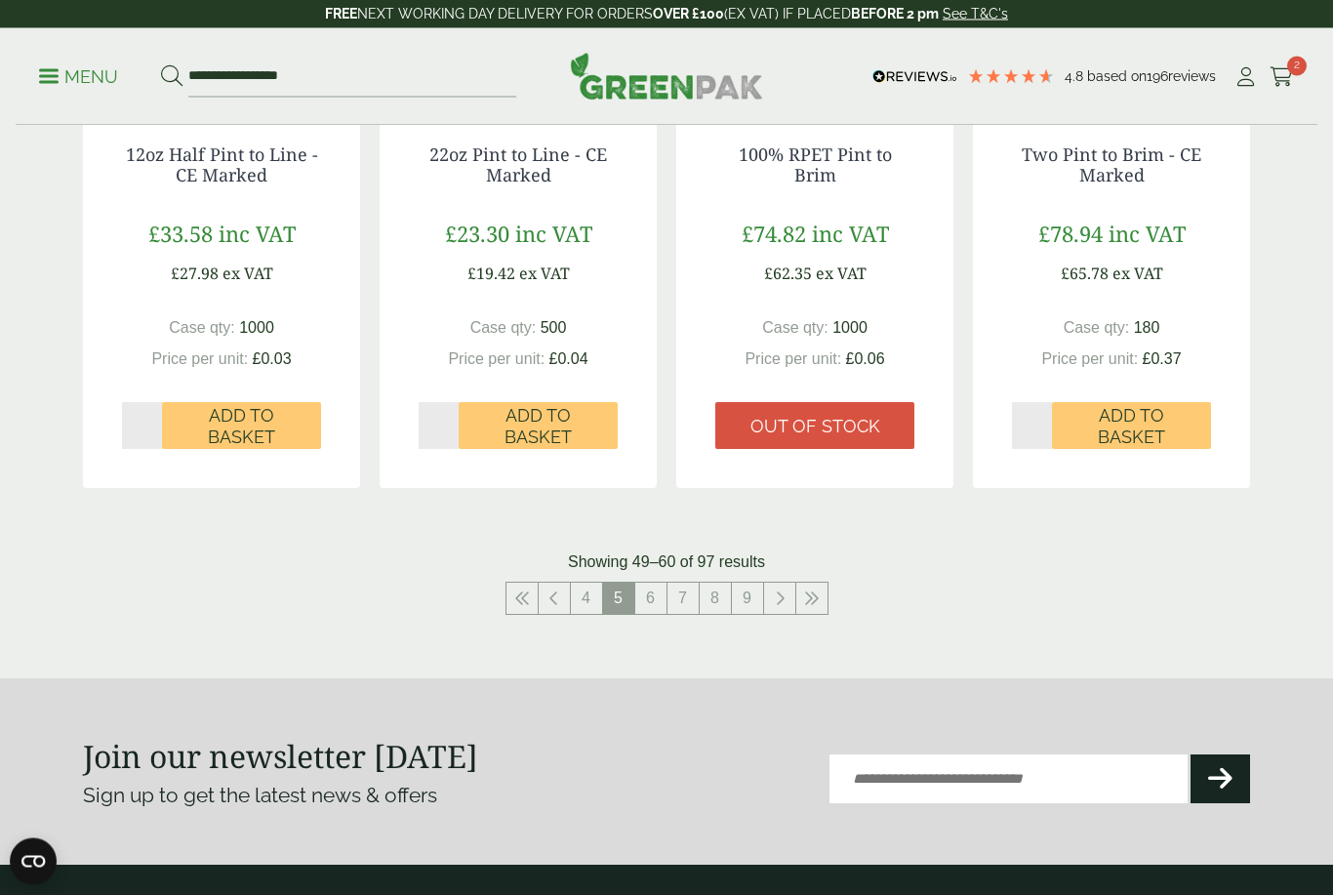
click at [554, 591] on icon at bounding box center [554, 599] width 10 height 16
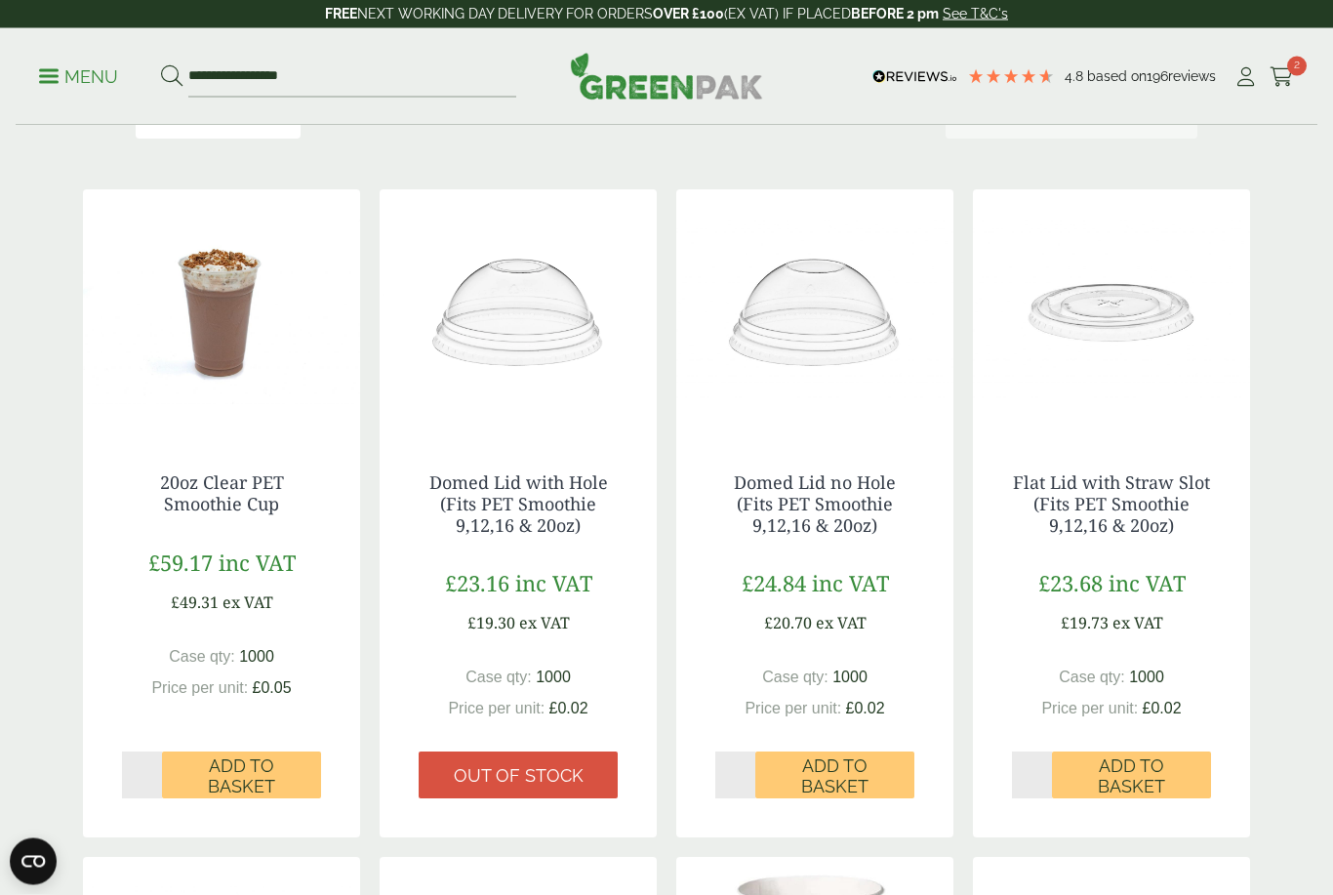
scroll to position [305, 0]
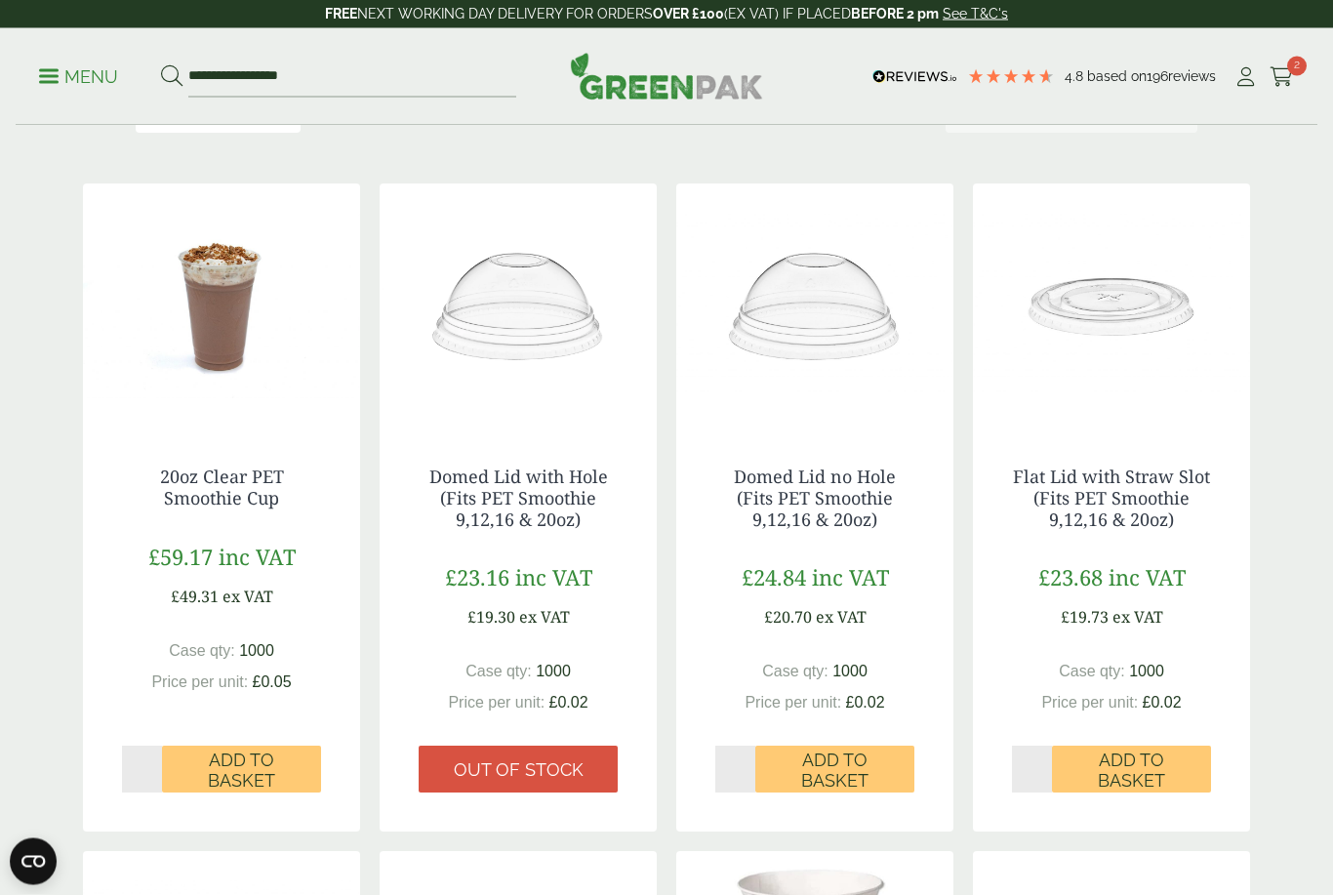
click at [1150, 492] on link "Flat Lid with Straw Slot (Fits PET Smoothie 9,12,16 & 20oz)" at bounding box center [1111, 497] width 197 height 65
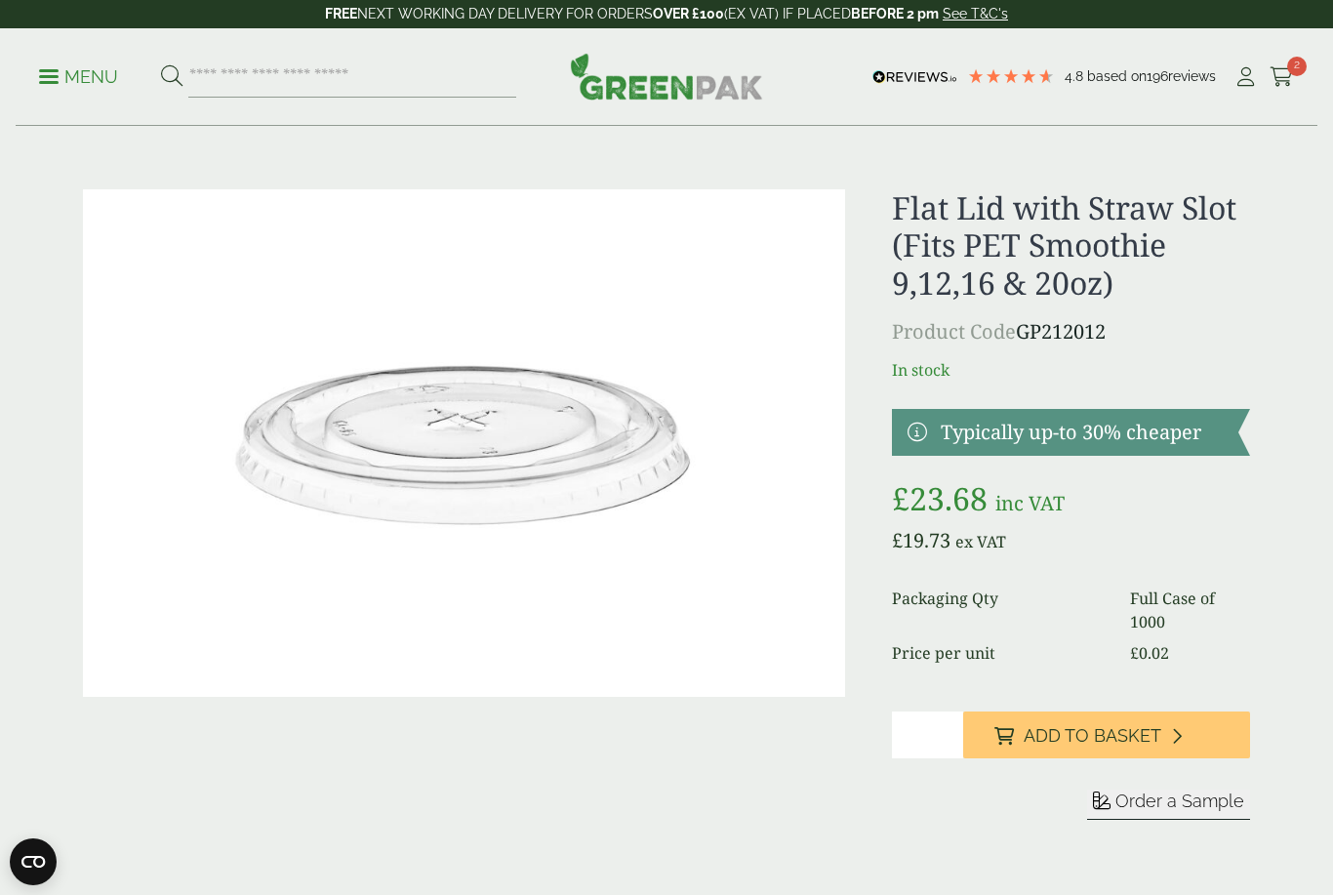
click at [1208, 797] on span "Order a Sample" at bounding box center [1179, 800] width 129 height 20
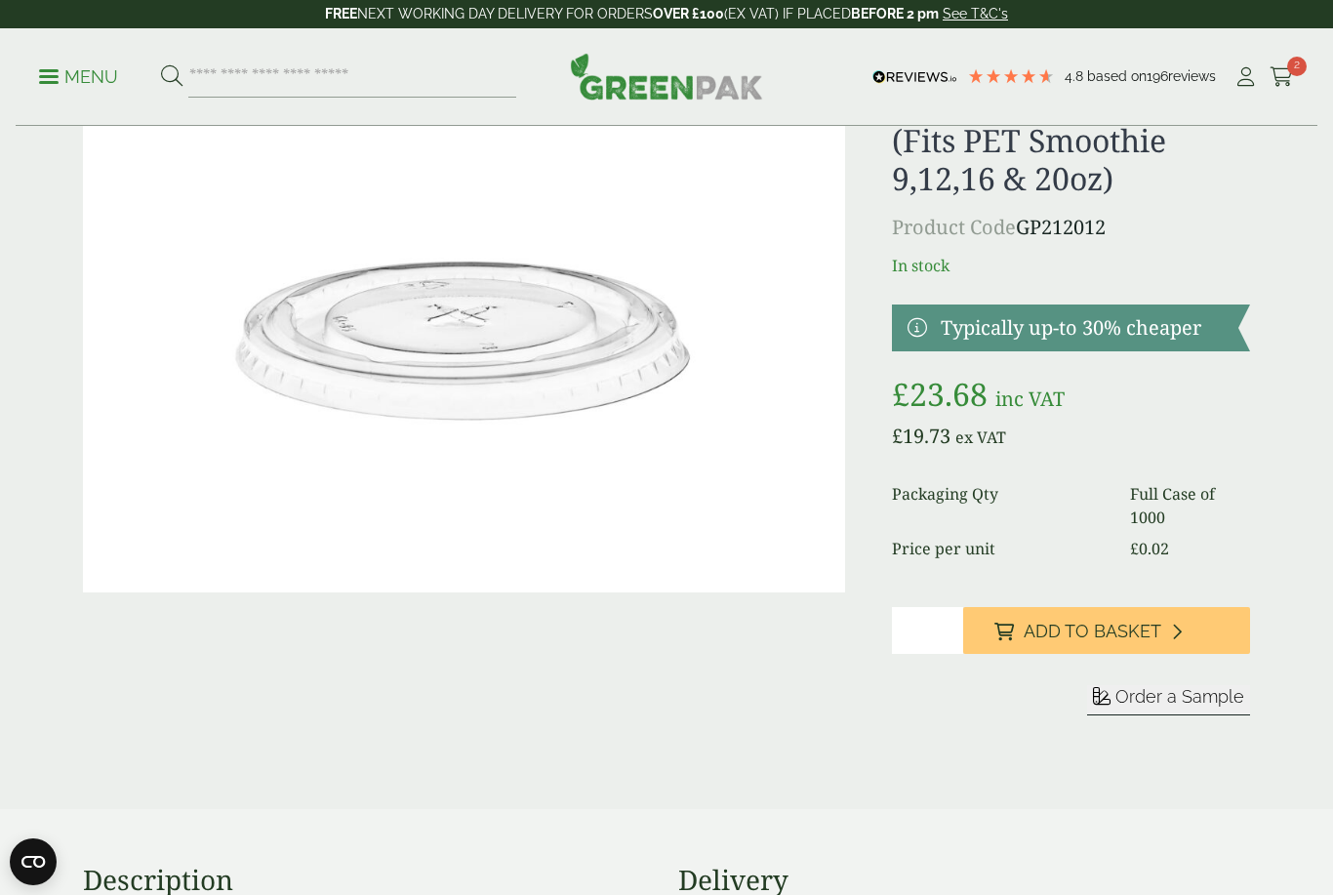
scroll to position [114, 0]
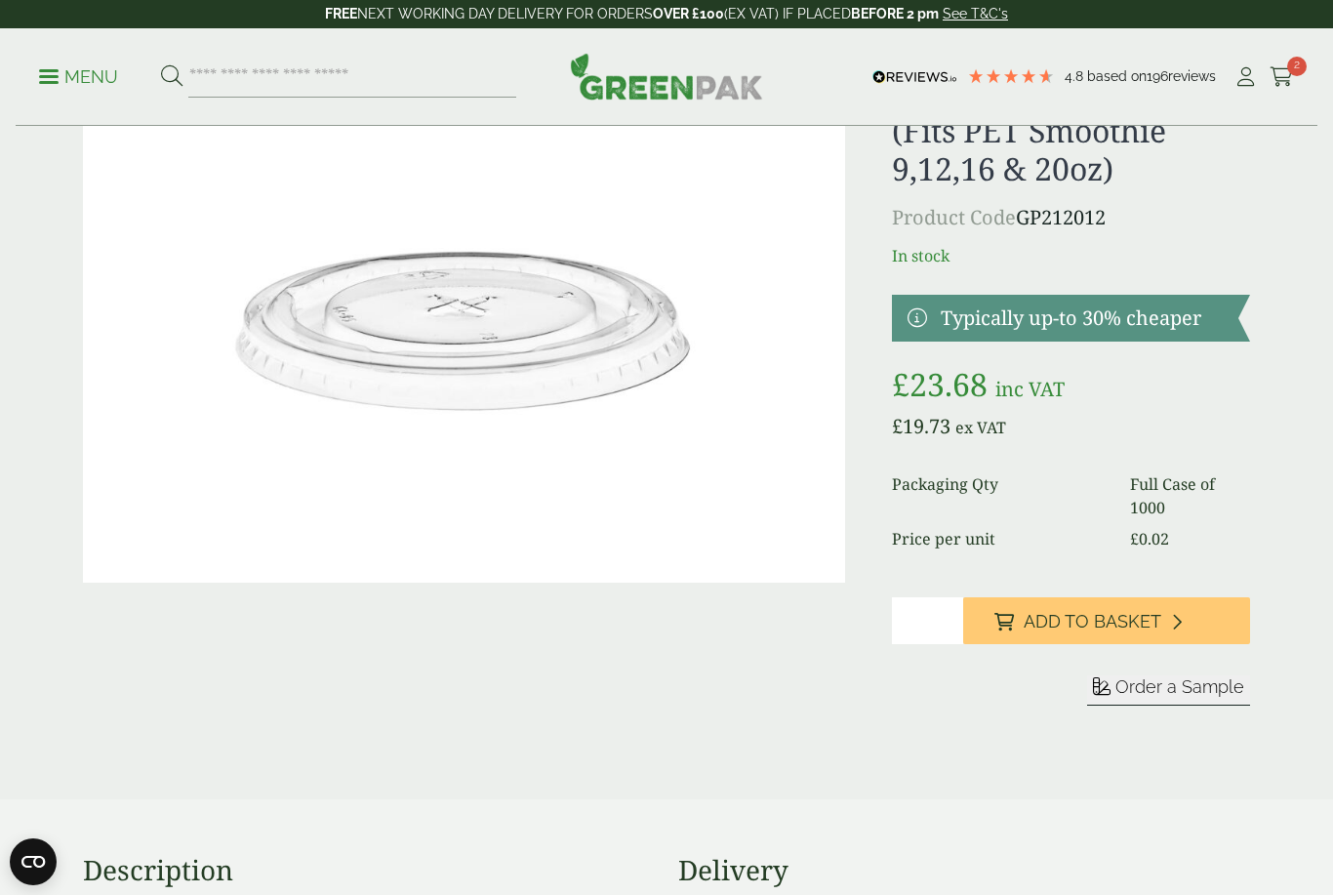
click at [1286, 73] on icon at bounding box center [1281, 77] width 24 height 20
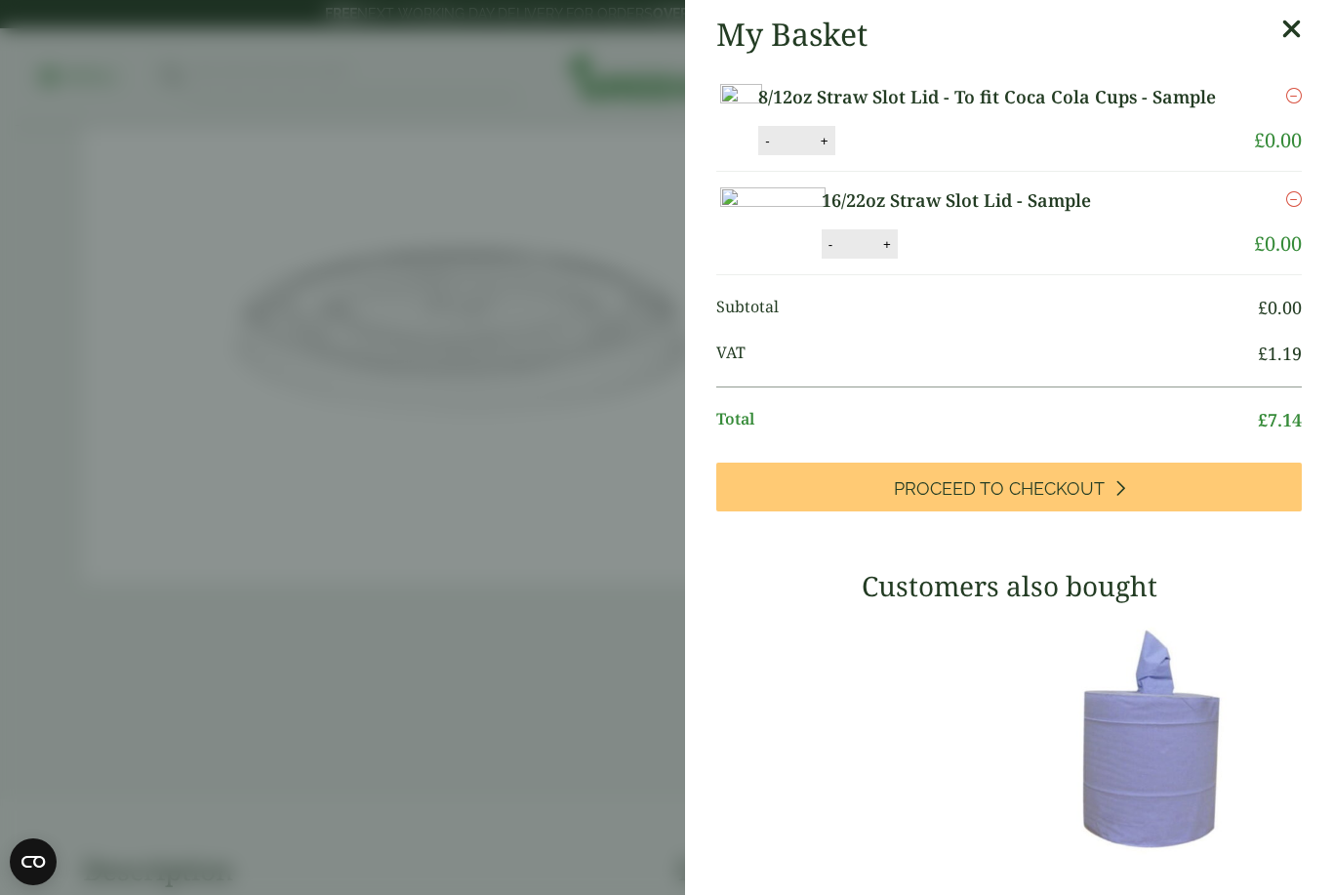
click at [1299, 88] on icon "Remove this item" at bounding box center [1294, 96] width 16 height 16
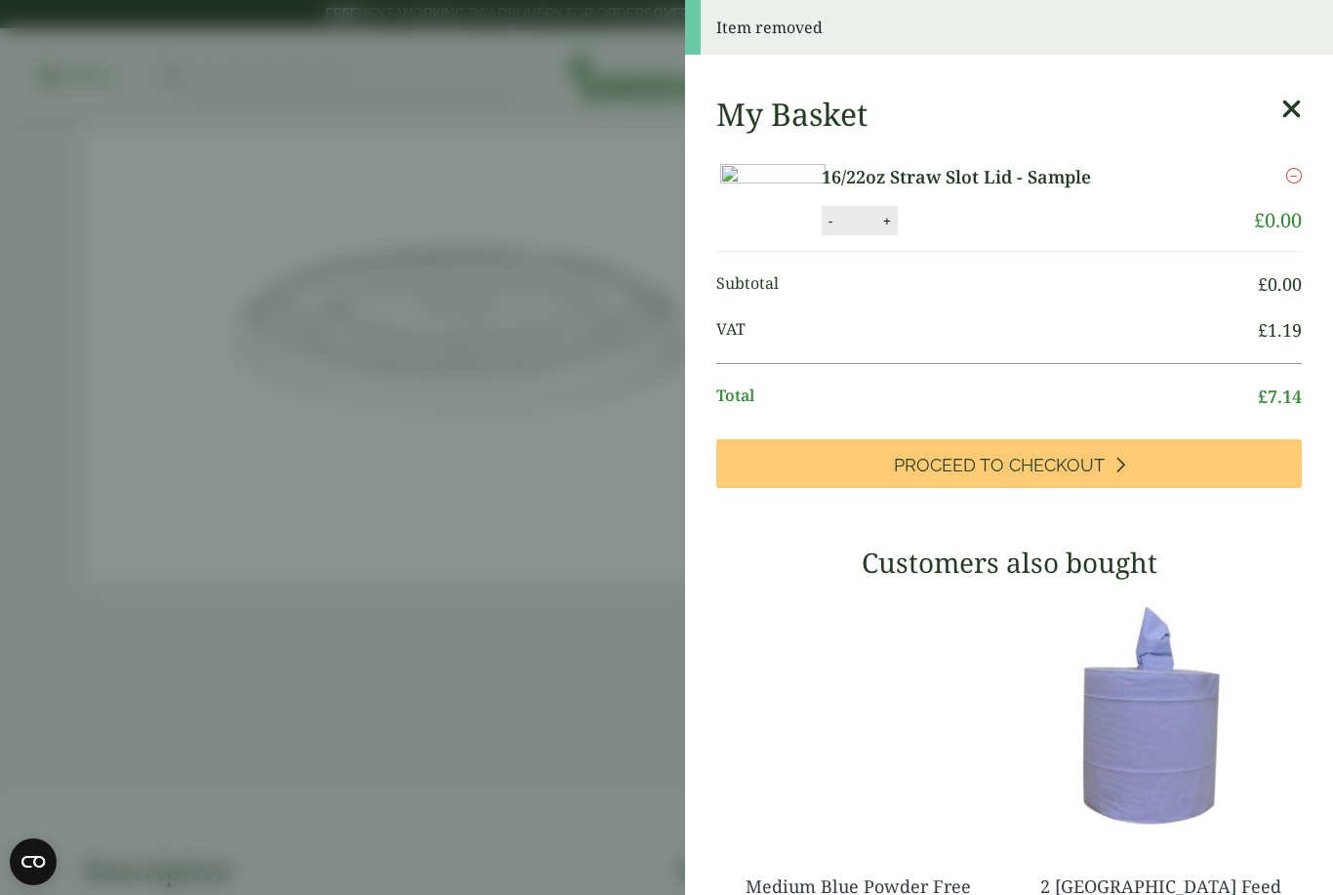
click at [1300, 172] on icon "Remove this item" at bounding box center [1294, 176] width 16 height 16
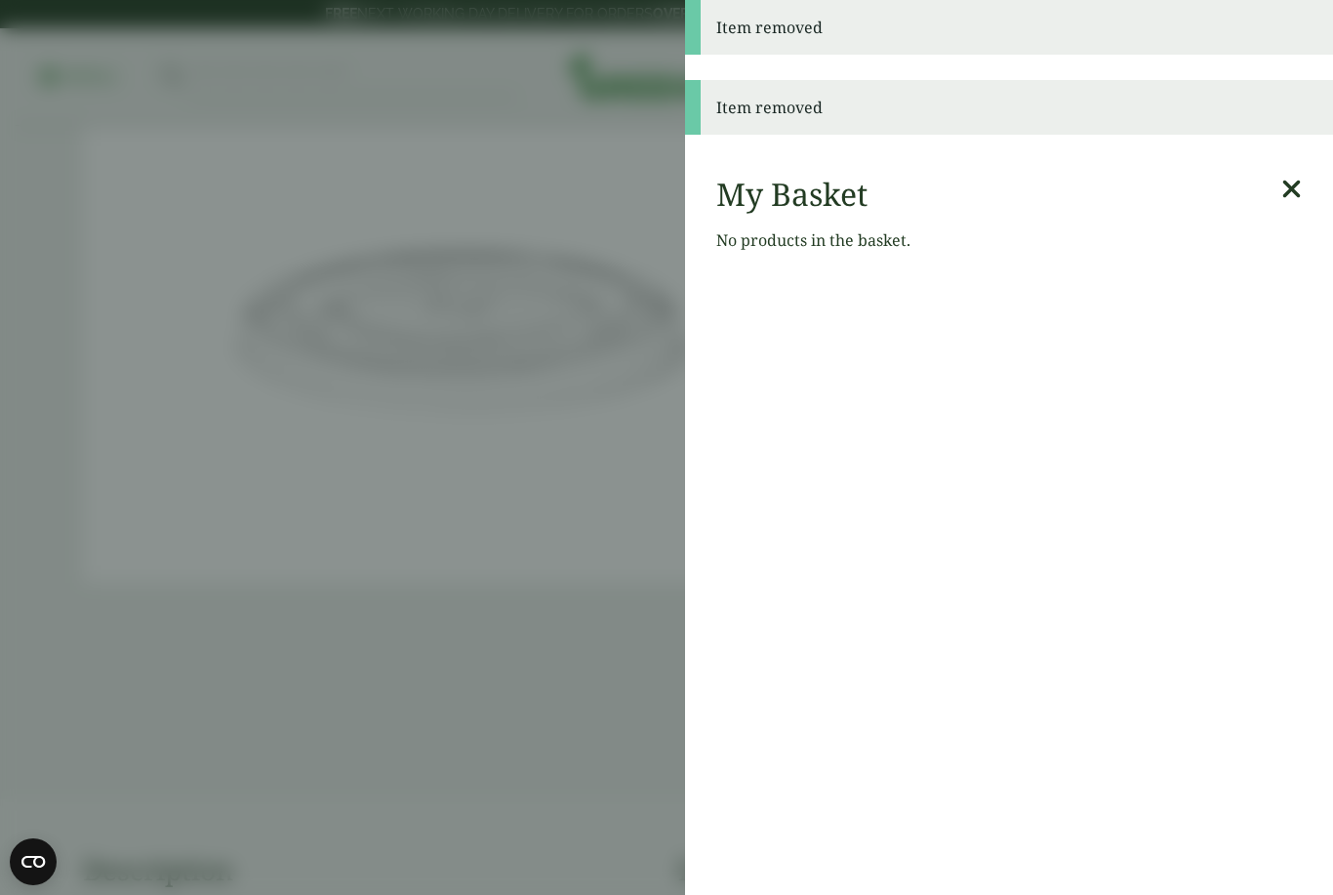
click at [523, 773] on aside "Item removed Item removed My Basket No products in the basket." at bounding box center [666, 447] width 1333 height 895
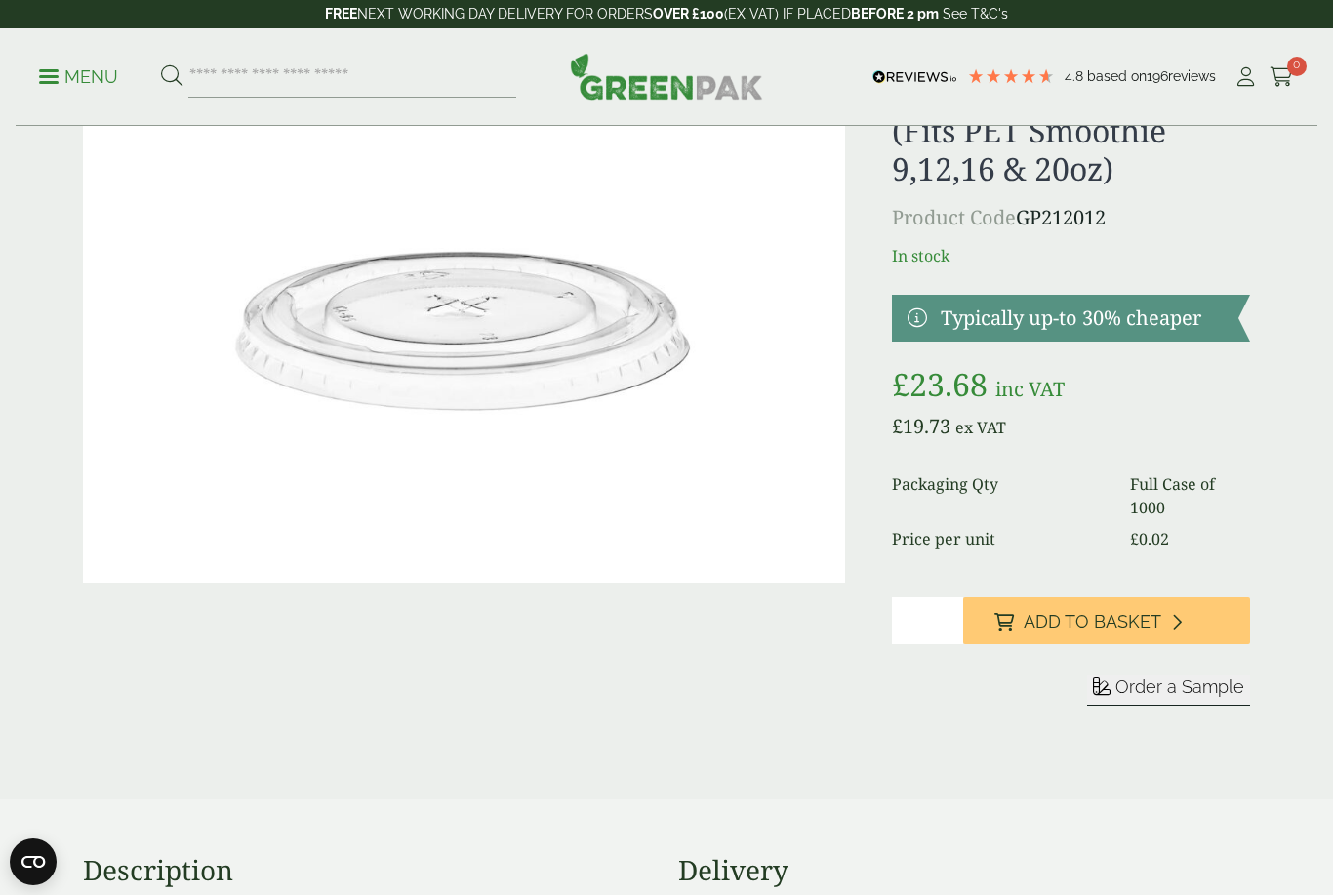
click at [1196, 694] on span "Order a Sample" at bounding box center [1179, 686] width 129 height 20
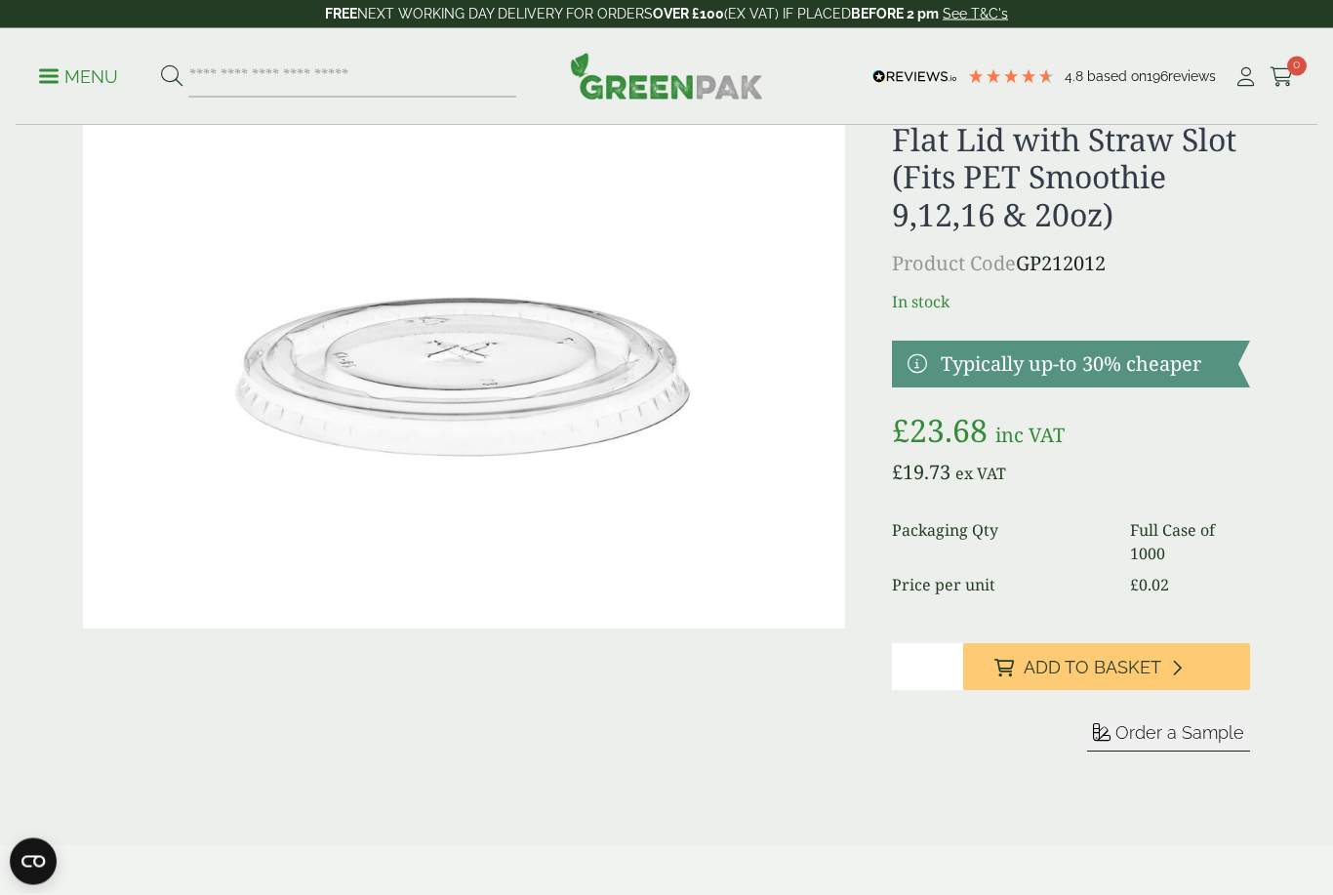
scroll to position [0, 0]
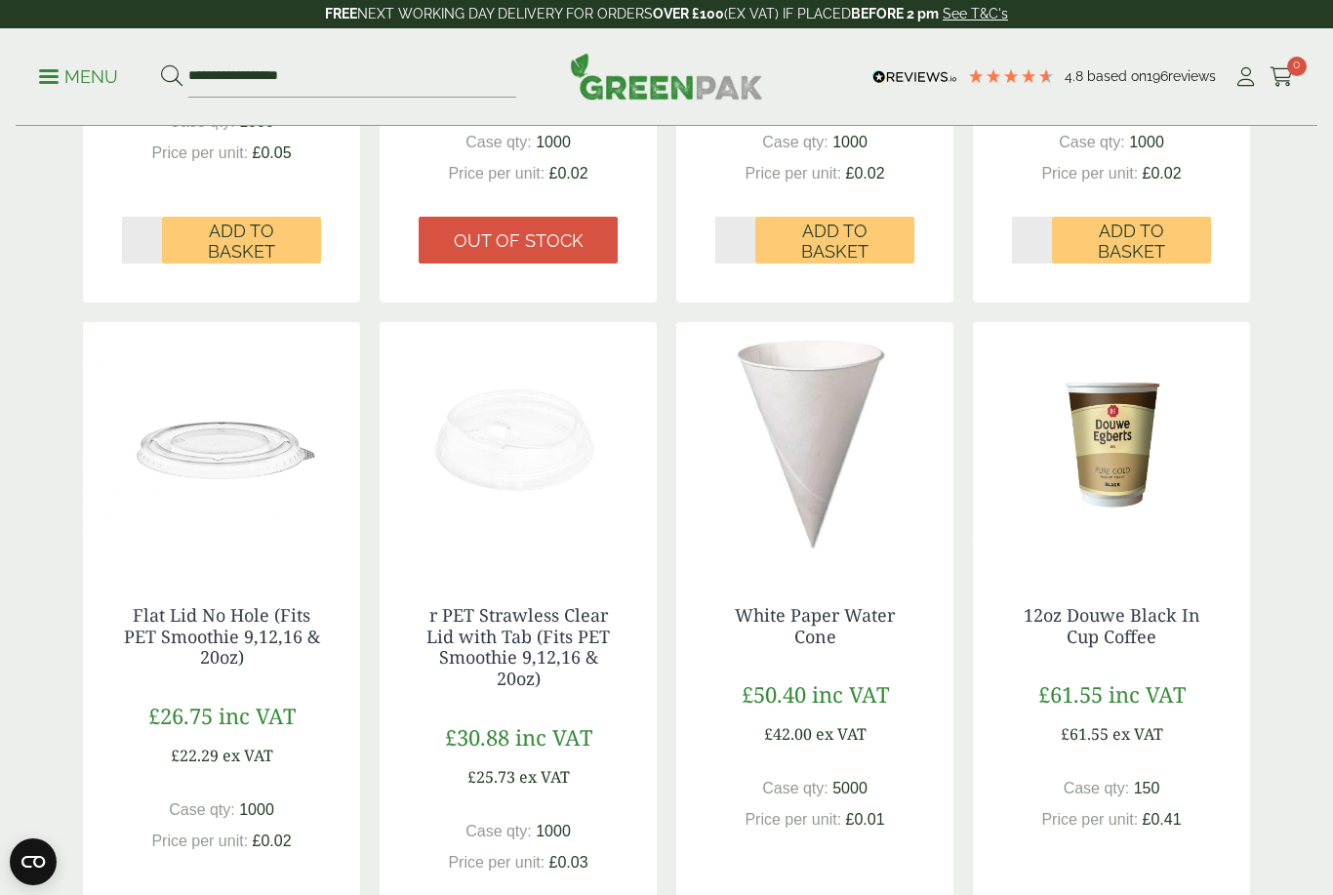
scroll to position [817, 0]
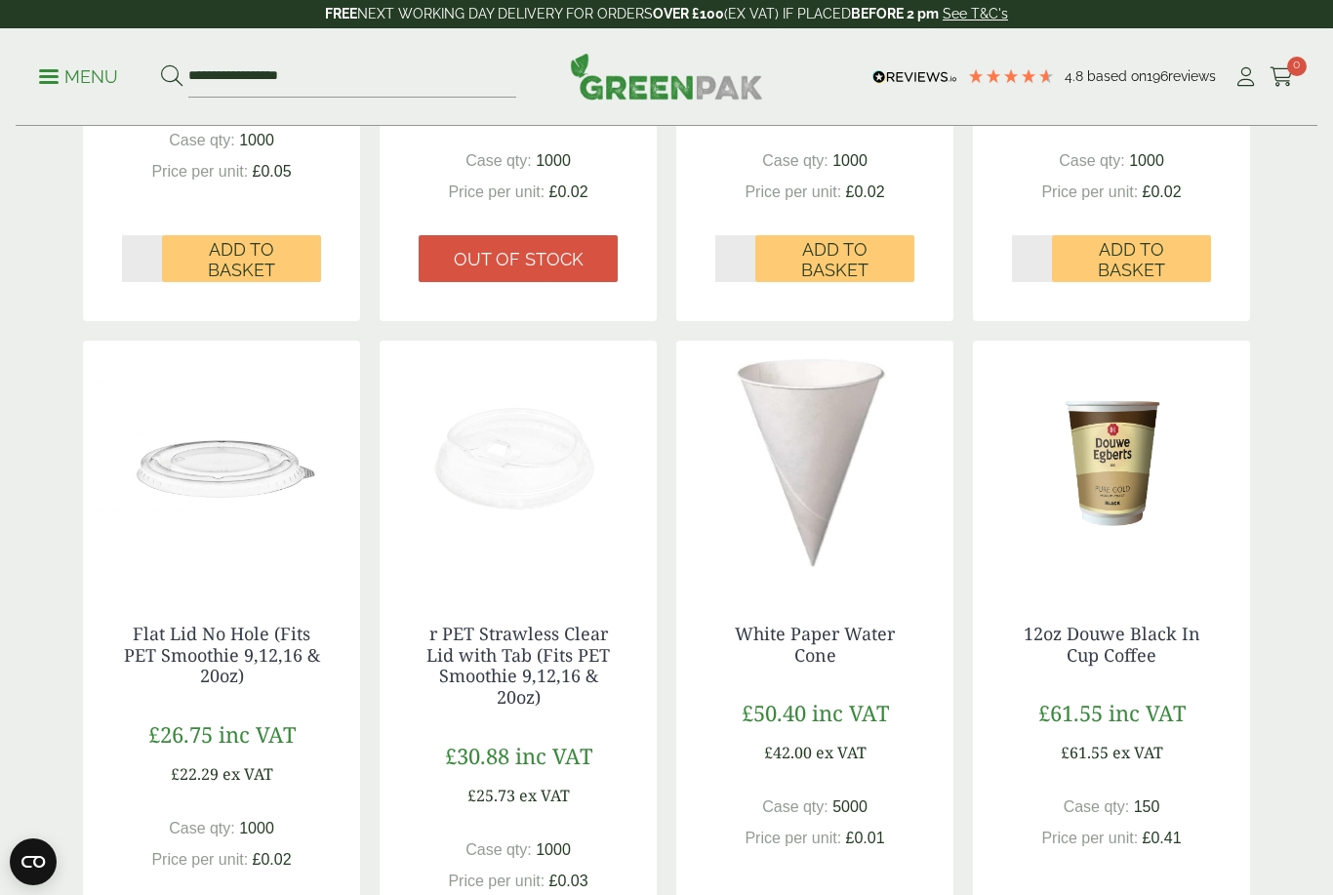
click at [492, 639] on link "r PET Strawless Clear Lid with Tab (Fits PET Smoothie 9,12,16 & 20oz)" at bounding box center [517, 664] width 183 height 87
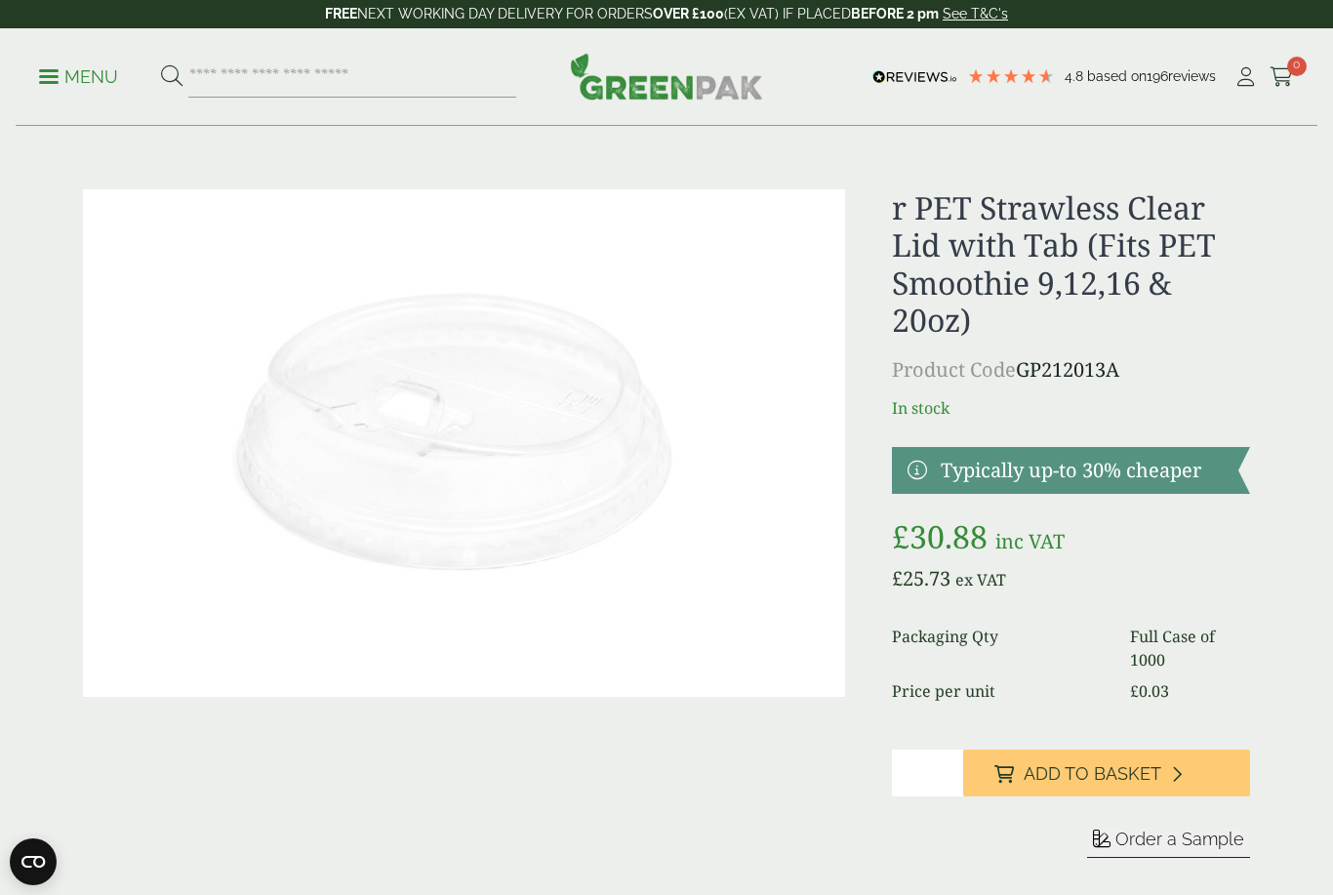
click at [346, 460] on img at bounding box center [464, 442] width 762 height 507
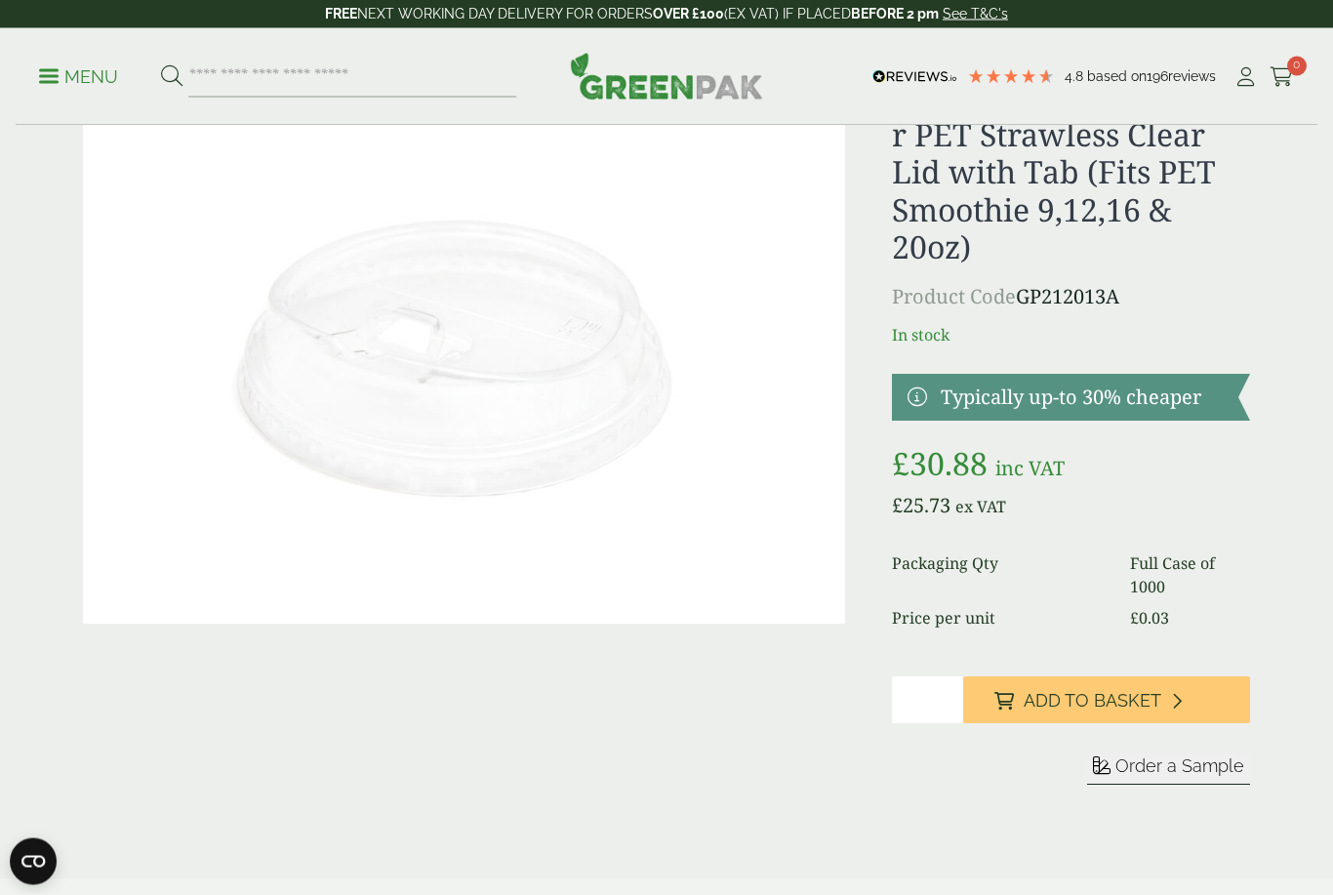
scroll to position [73, 0]
click at [1177, 779] on button "Order a Sample" at bounding box center [1168, 769] width 163 height 30
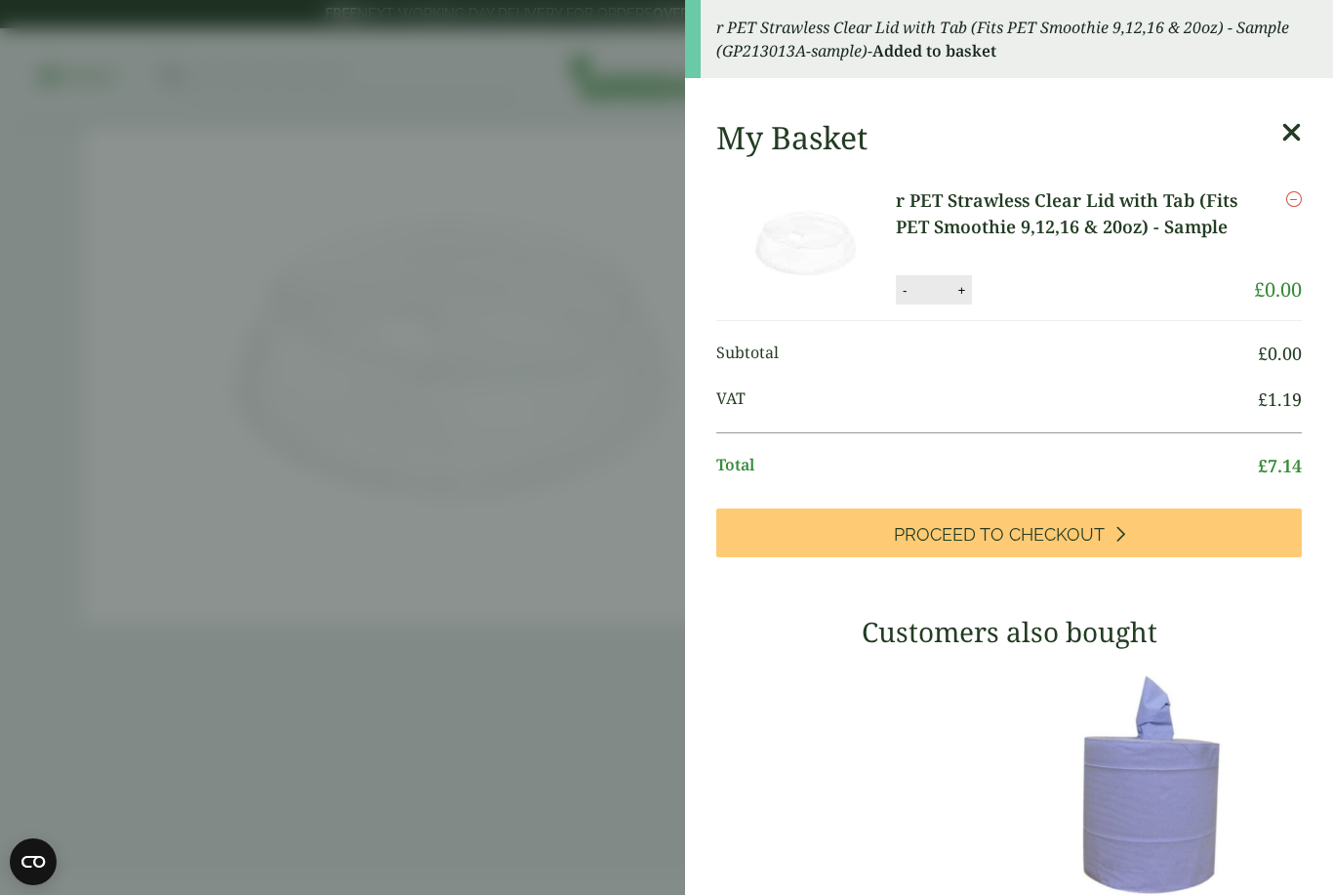
click at [1296, 134] on icon at bounding box center [1291, 132] width 20 height 27
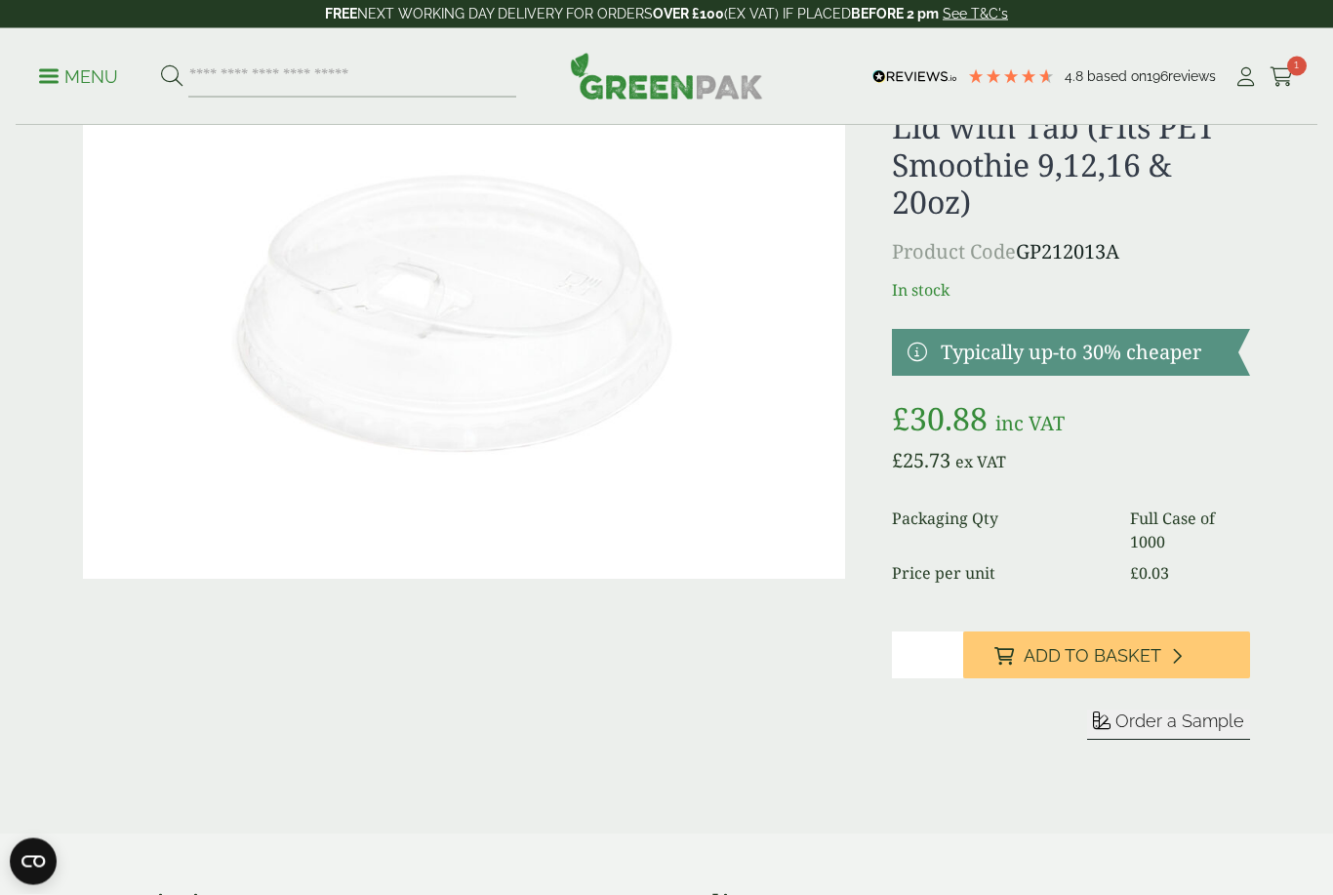
scroll to position [116, 0]
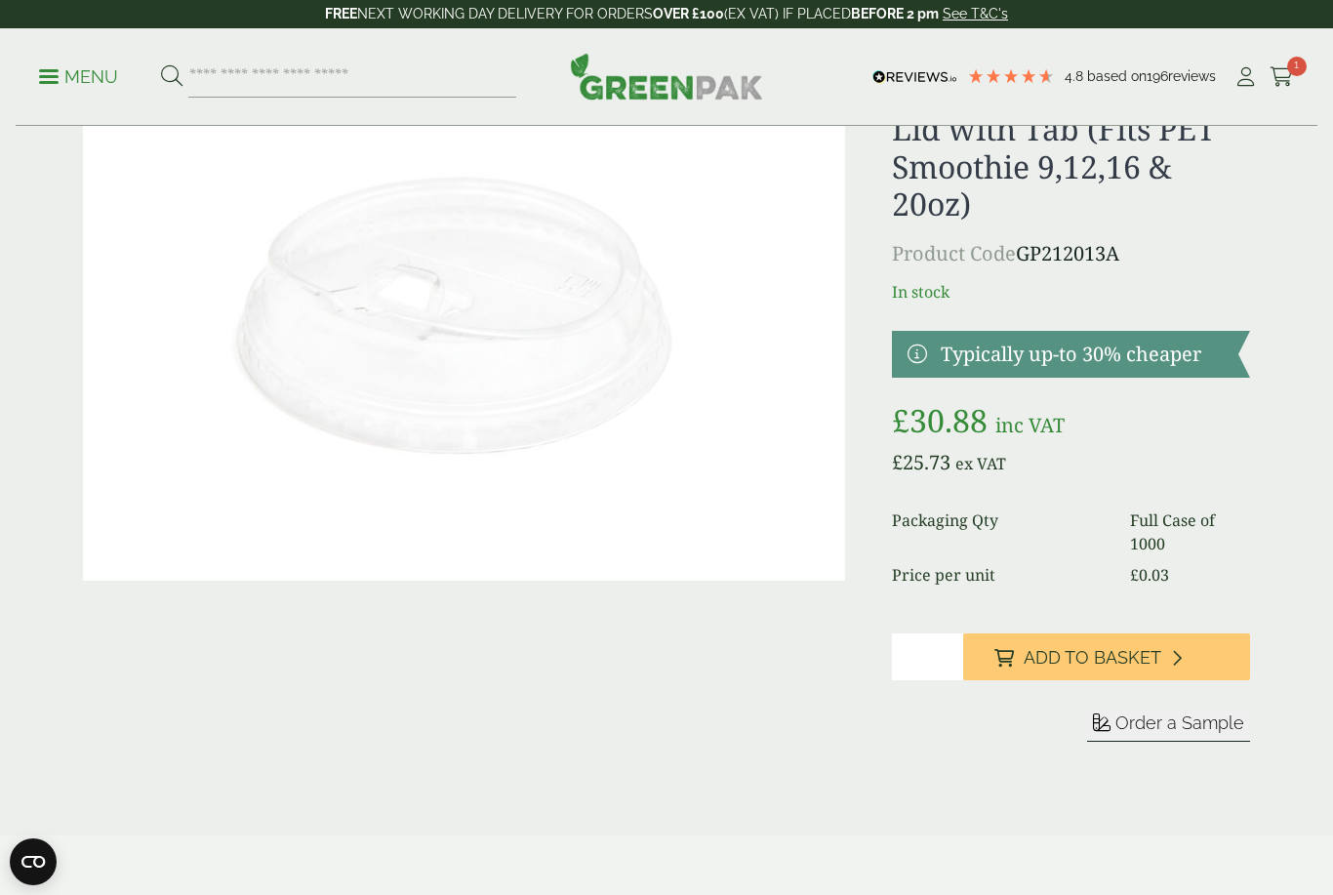
click at [1291, 77] on icon at bounding box center [1281, 77] width 24 height 20
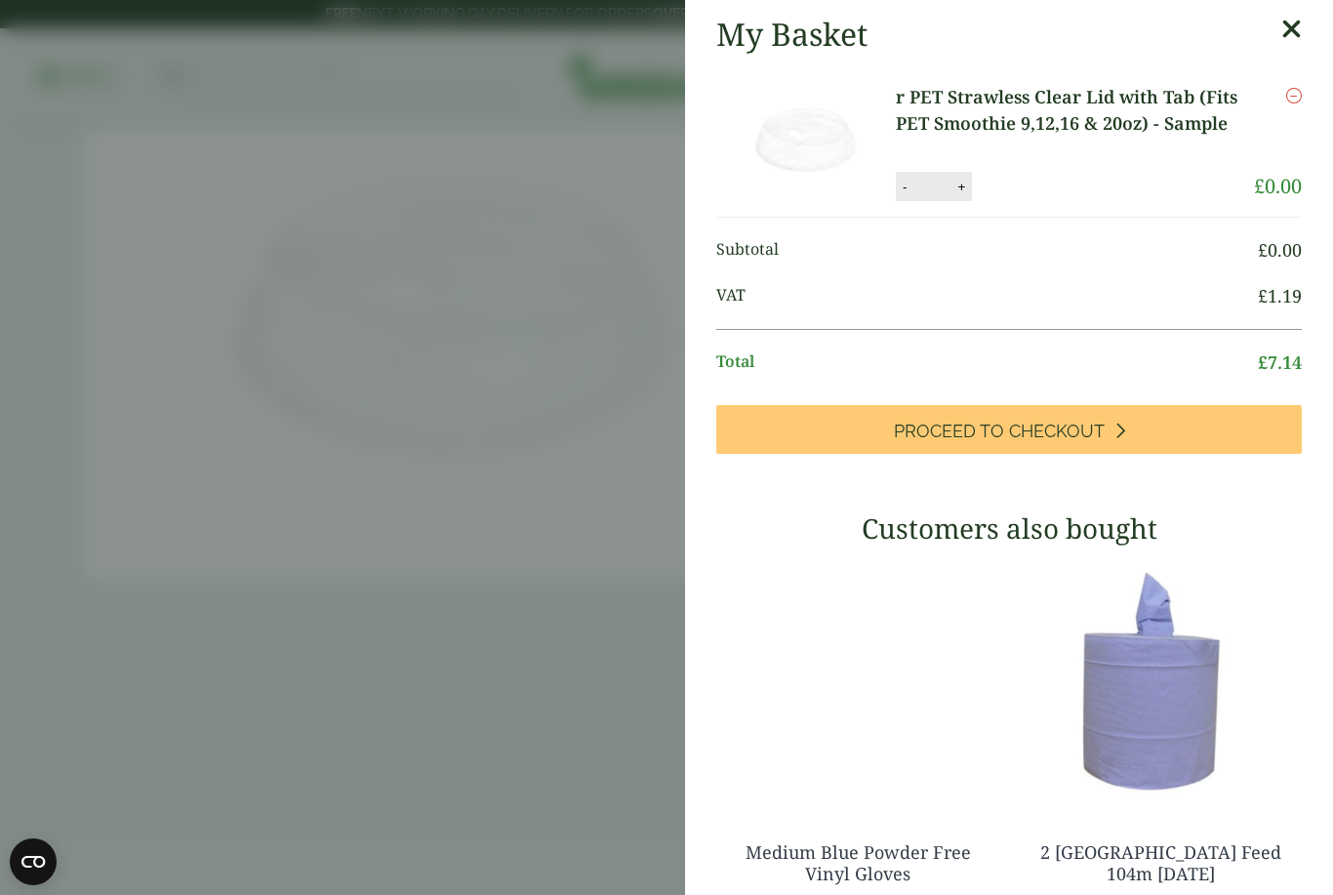
scroll to position [0, 0]
click at [1107, 430] on link "Proceed to Checkout" at bounding box center [1008, 429] width 585 height 49
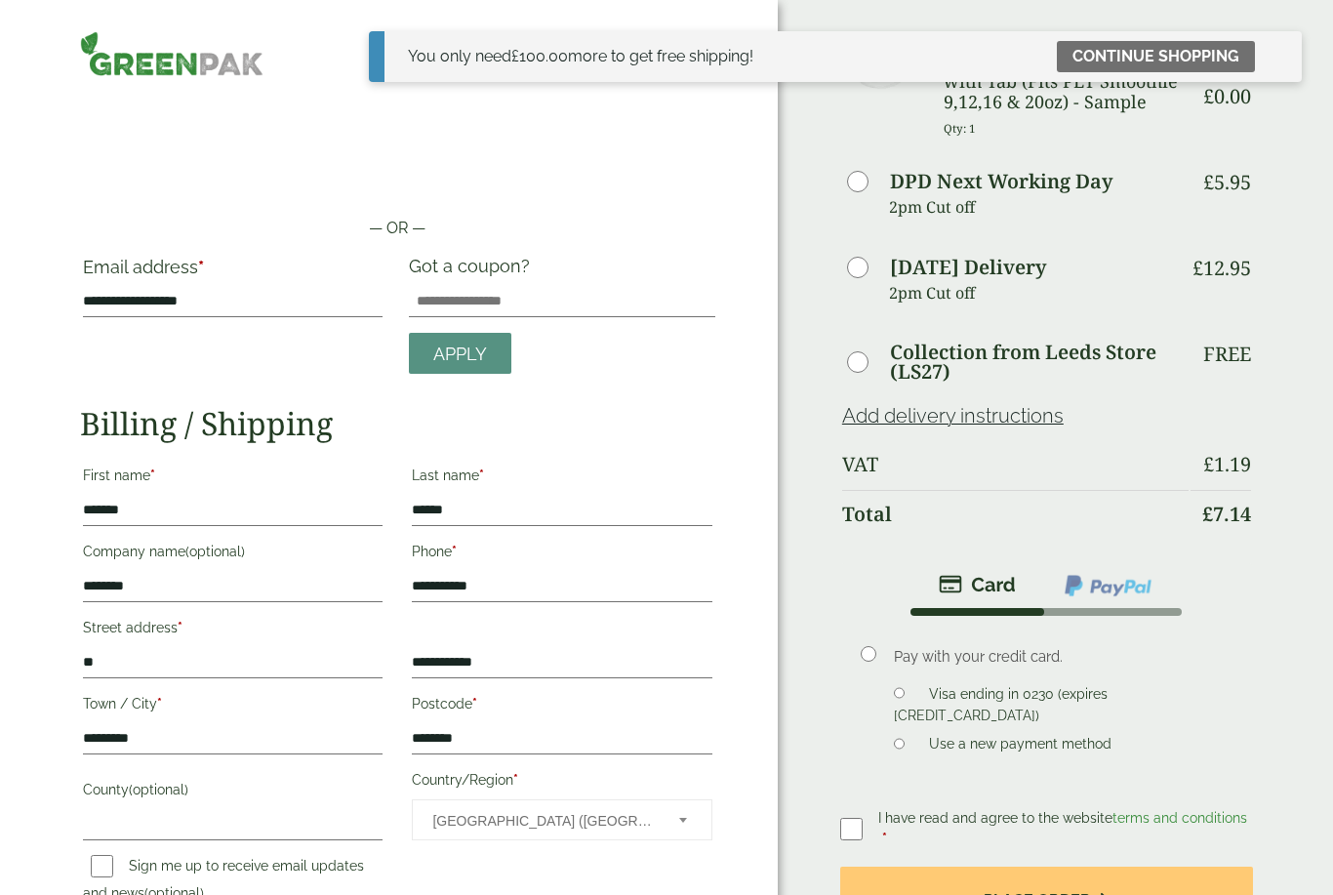
click at [1106, 598] on img at bounding box center [1107, 585] width 91 height 25
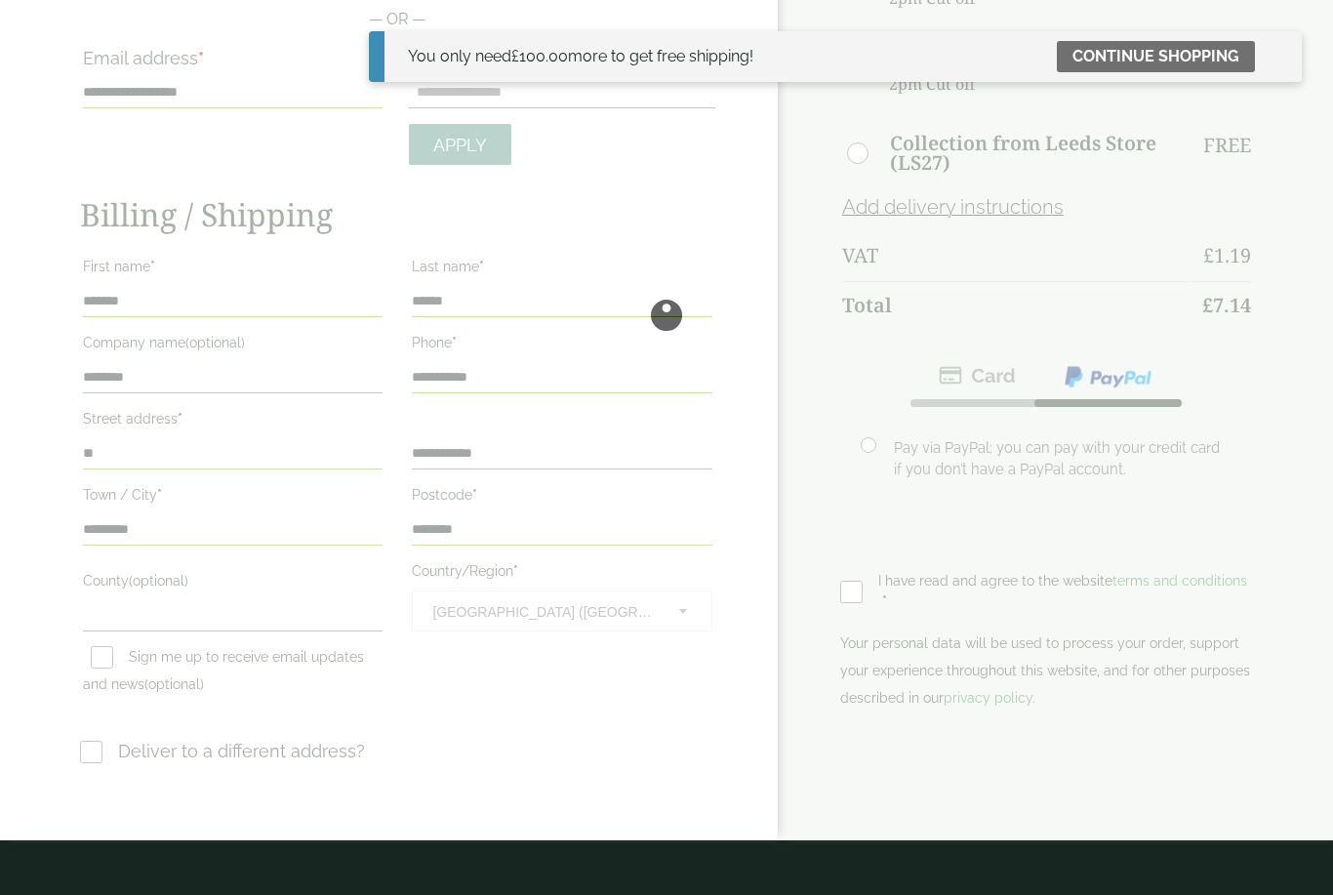
scroll to position [240, 0]
